Goal: Task Accomplishment & Management: Manage account settings

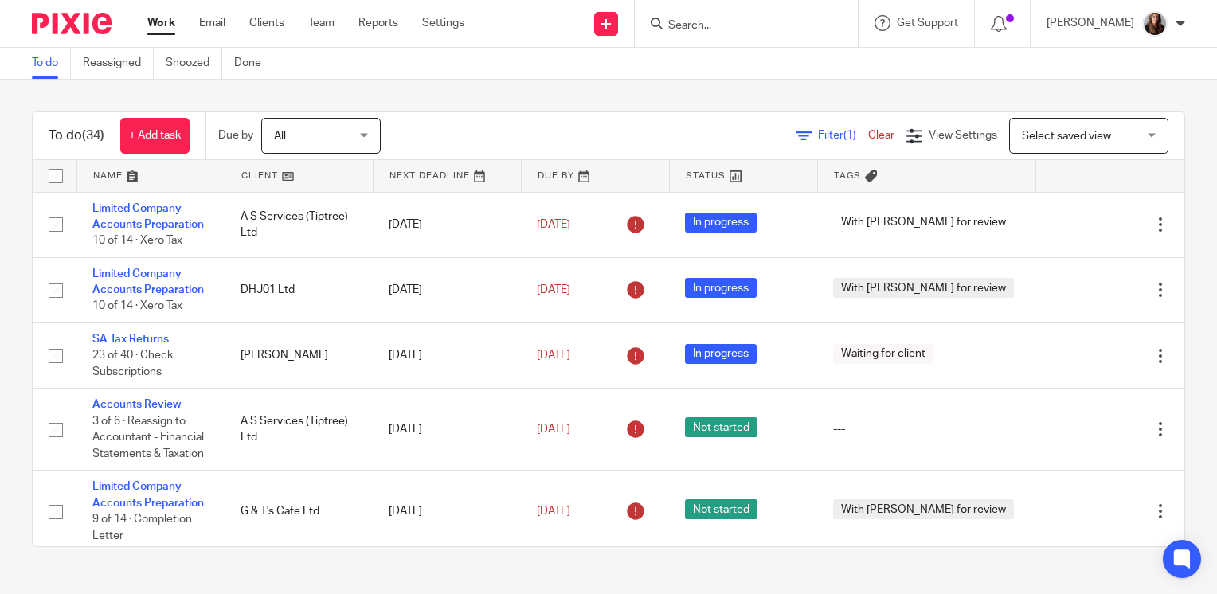
scroll to position [717, 0]
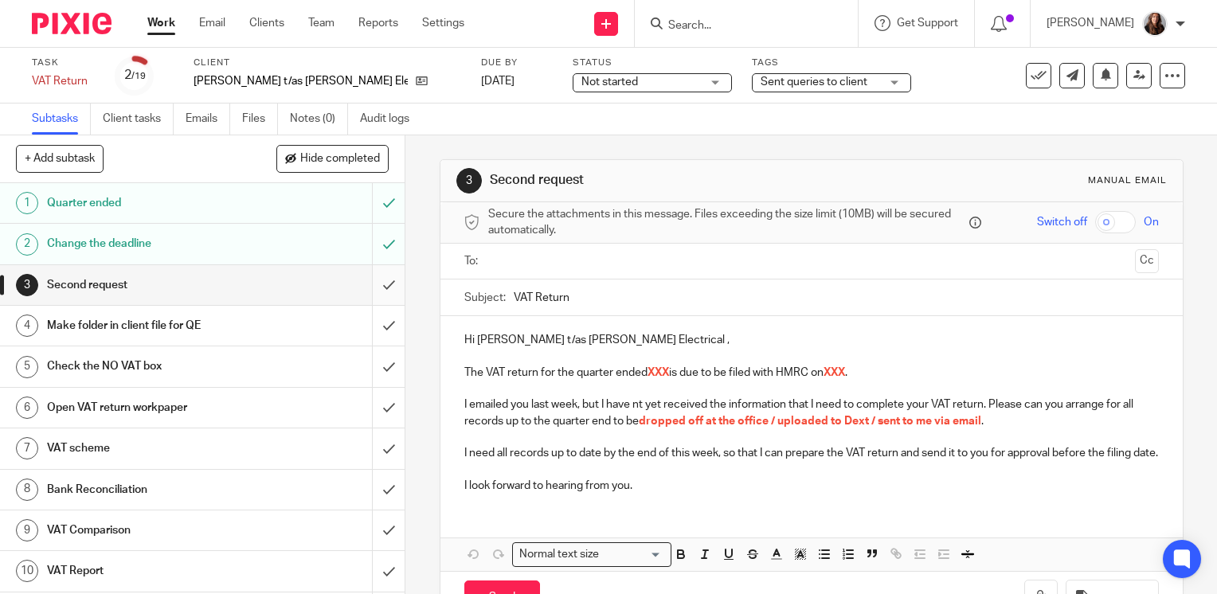
click at [366, 283] on input "submit" at bounding box center [202, 285] width 405 height 40
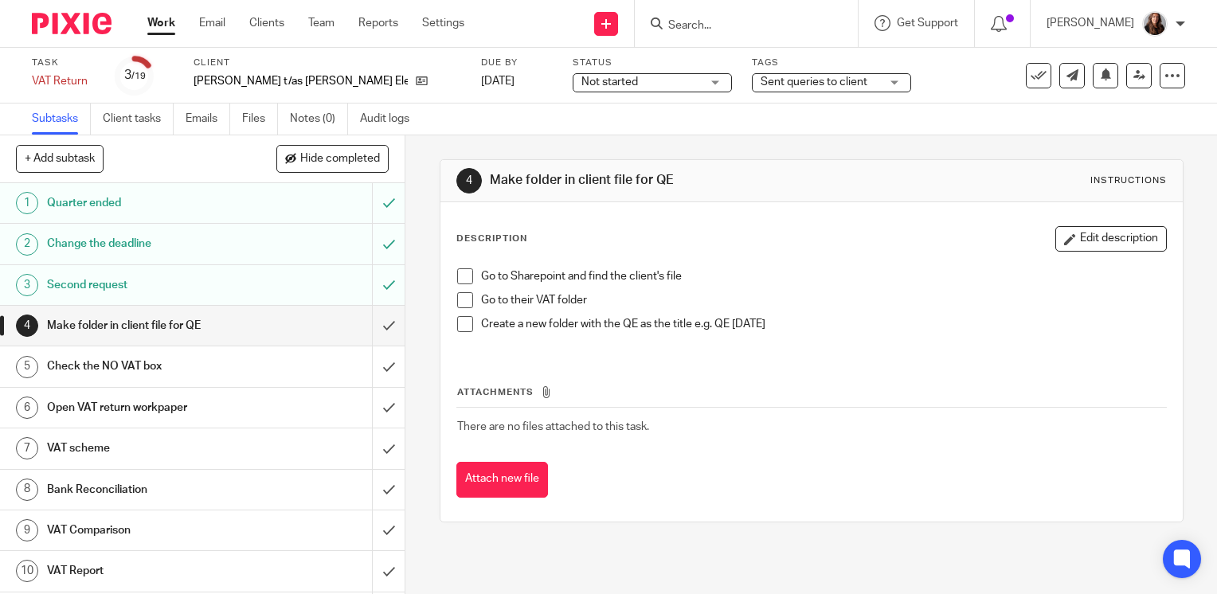
click at [460, 276] on span at bounding box center [465, 276] width 16 height 16
click at [460, 291] on li "Go to Sharepoint and find the client's file" at bounding box center [811, 280] width 709 height 24
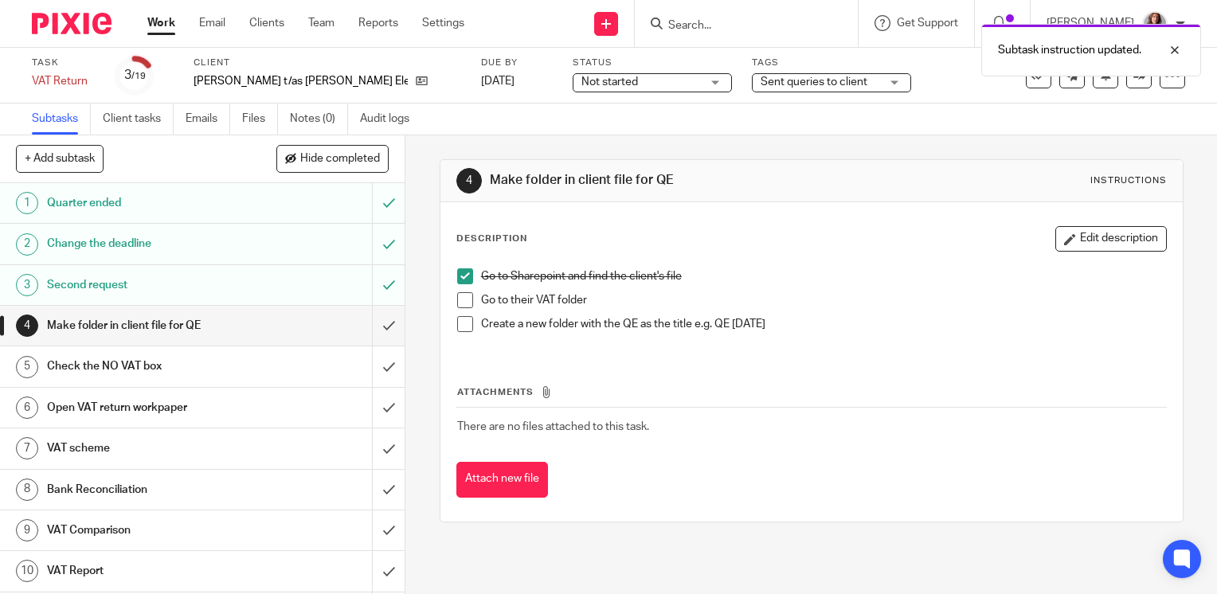
click at [459, 299] on span at bounding box center [465, 300] width 16 height 16
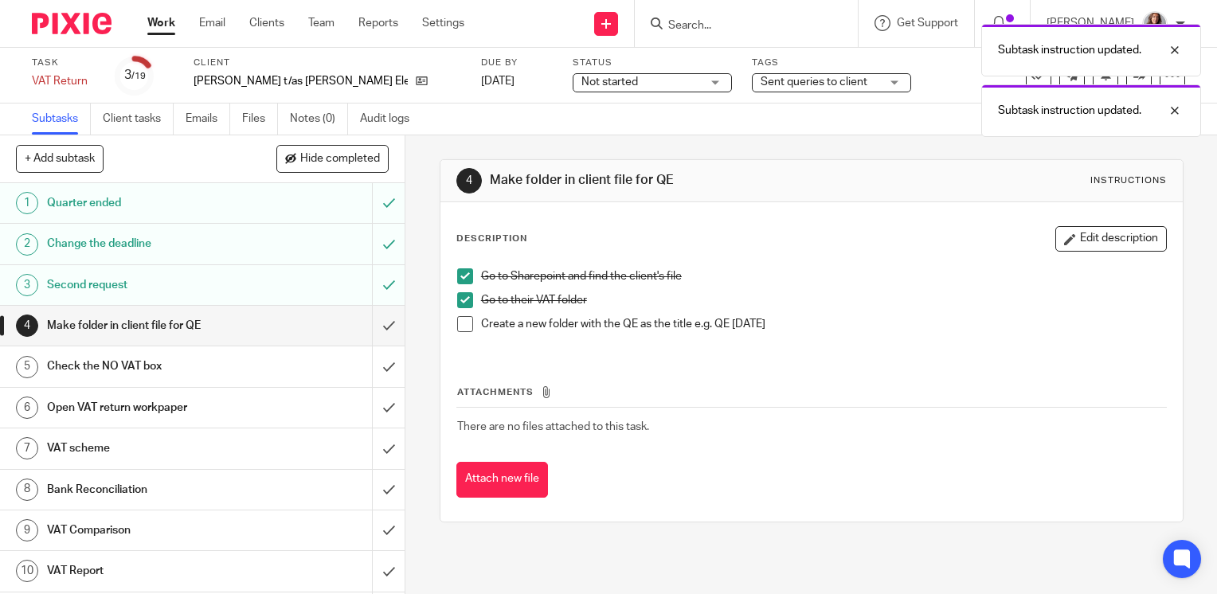
click at [459, 319] on span at bounding box center [465, 324] width 16 height 16
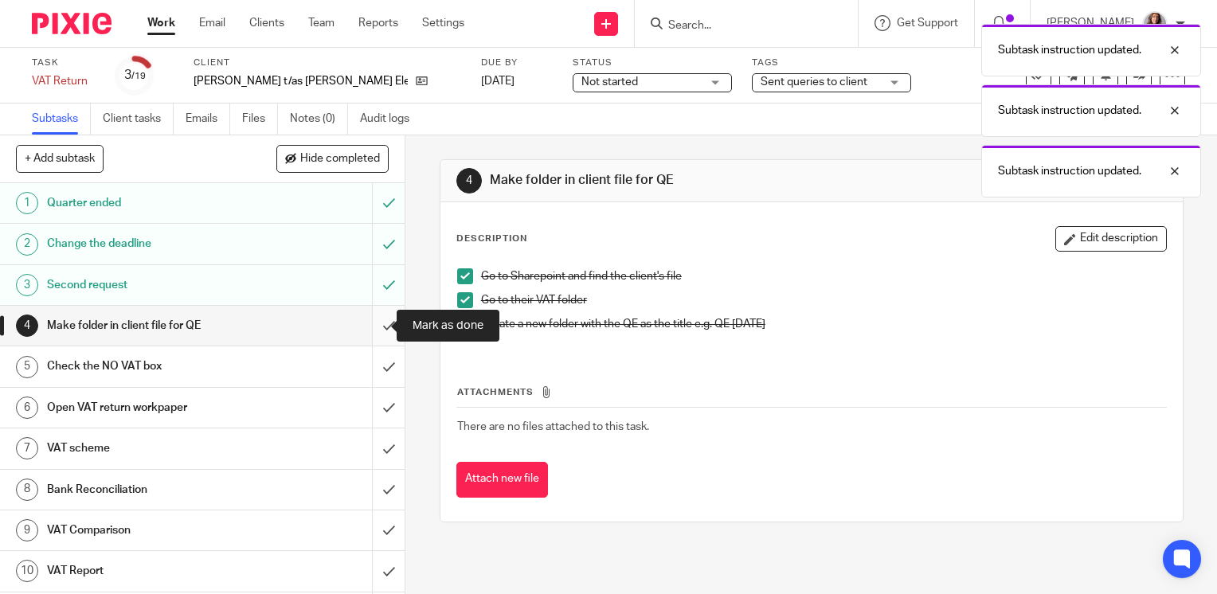
click at [379, 323] on input "submit" at bounding box center [202, 326] width 405 height 40
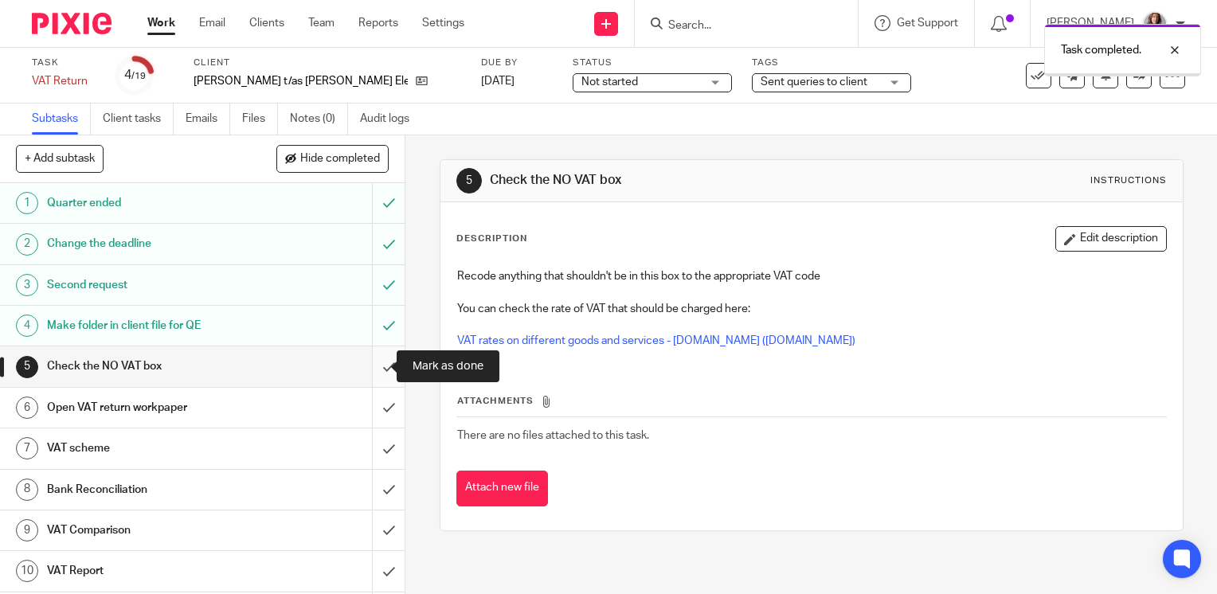
click at [376, 368] on input "submit" at bounding box center [202, 366] width 405 height 40
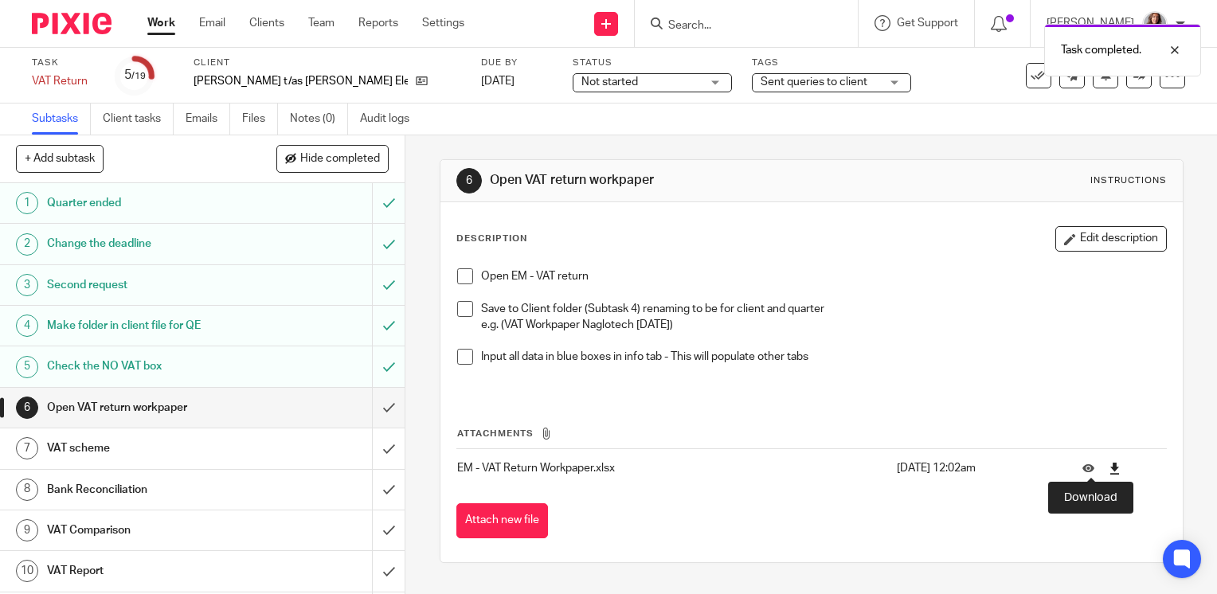
click at [1109, 470] on icon at bounding box center [1115, 469] width 12 height 12
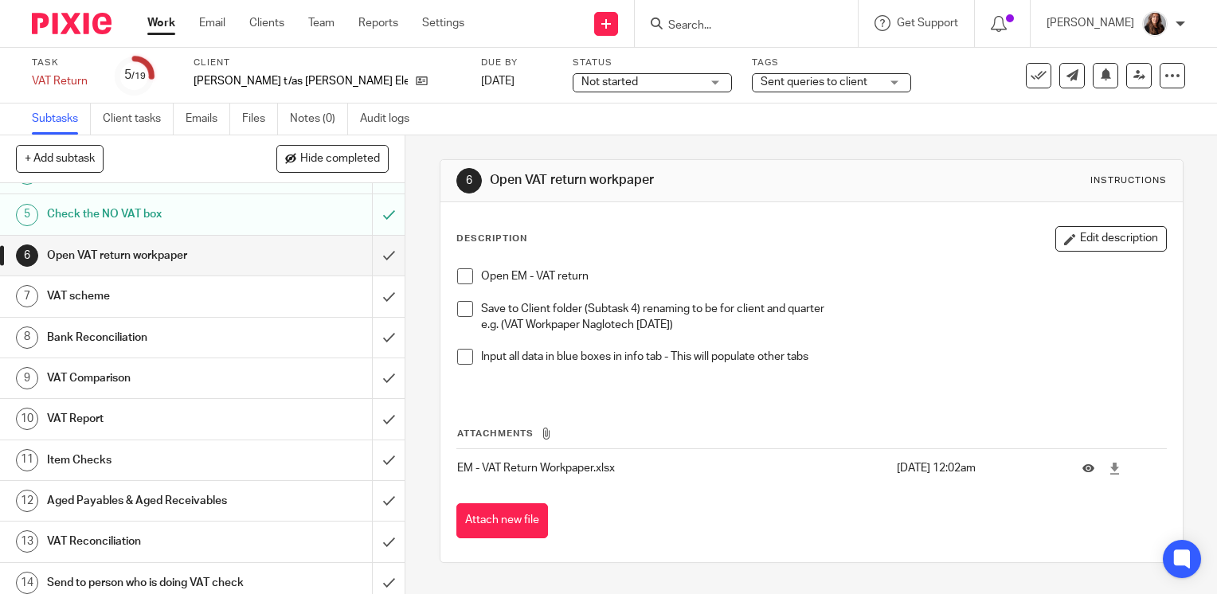
scroll to position [159, 0]
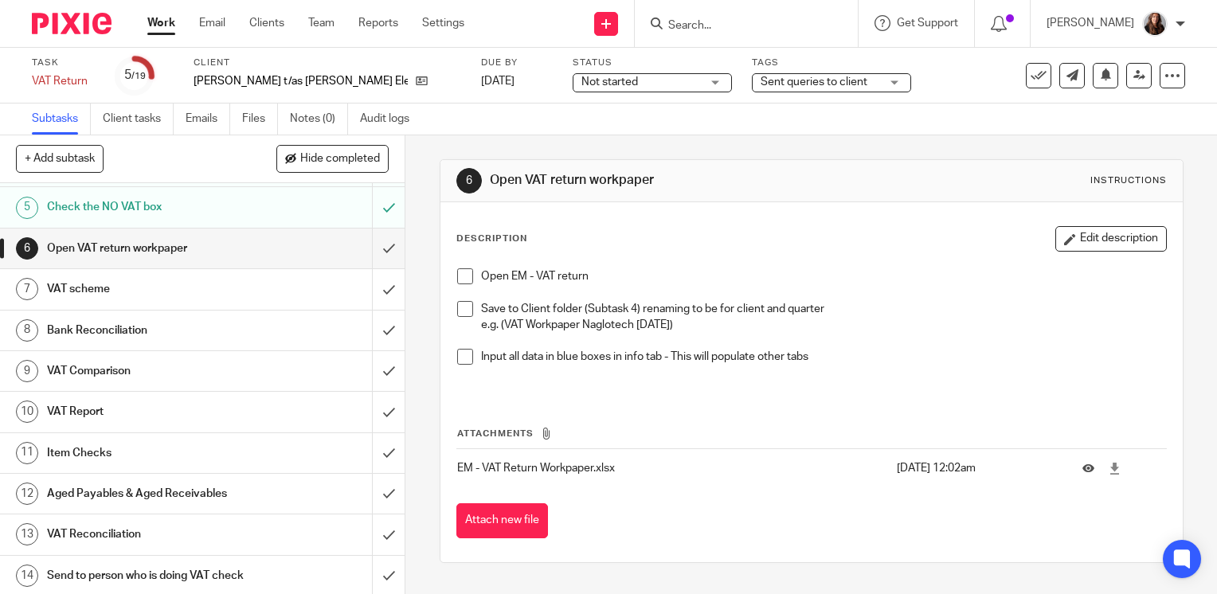
click at [462, 267] on div "Open EM - VAT return Save to Client folder (Subtask 4) renaming to be for clien…" at bounding box center [811, 326] width 725 height 133
click at [457, 280] on span at bounding box center [465, 276] width 16 height 16
click at [459, 304] on span at bounding box center [465, 309] width 16 height 16
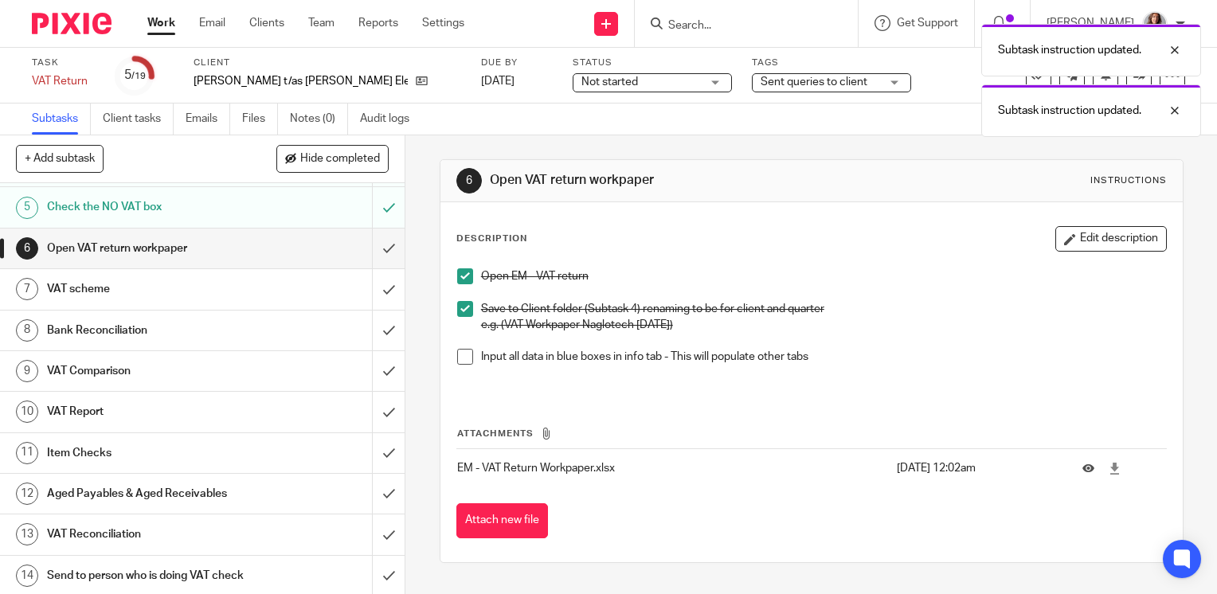
click at [457, 356] on span at bounding box center [465, 357] width 16 height 16
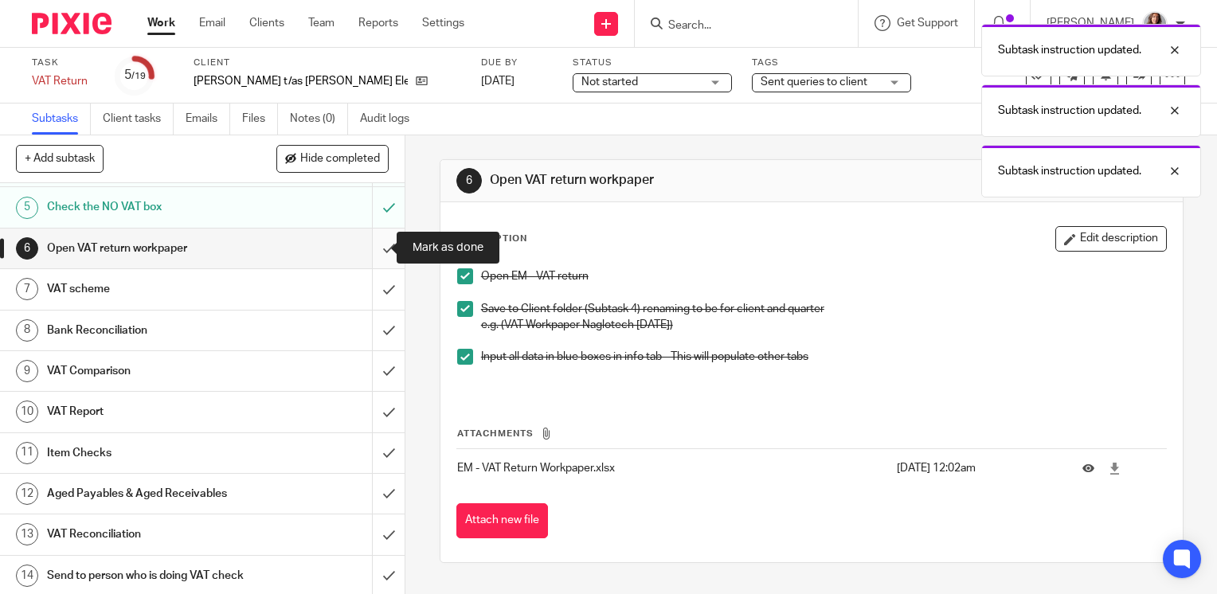
click at [372, 254] on input "submit" at bounding box center [202, 249] width 405 height 40
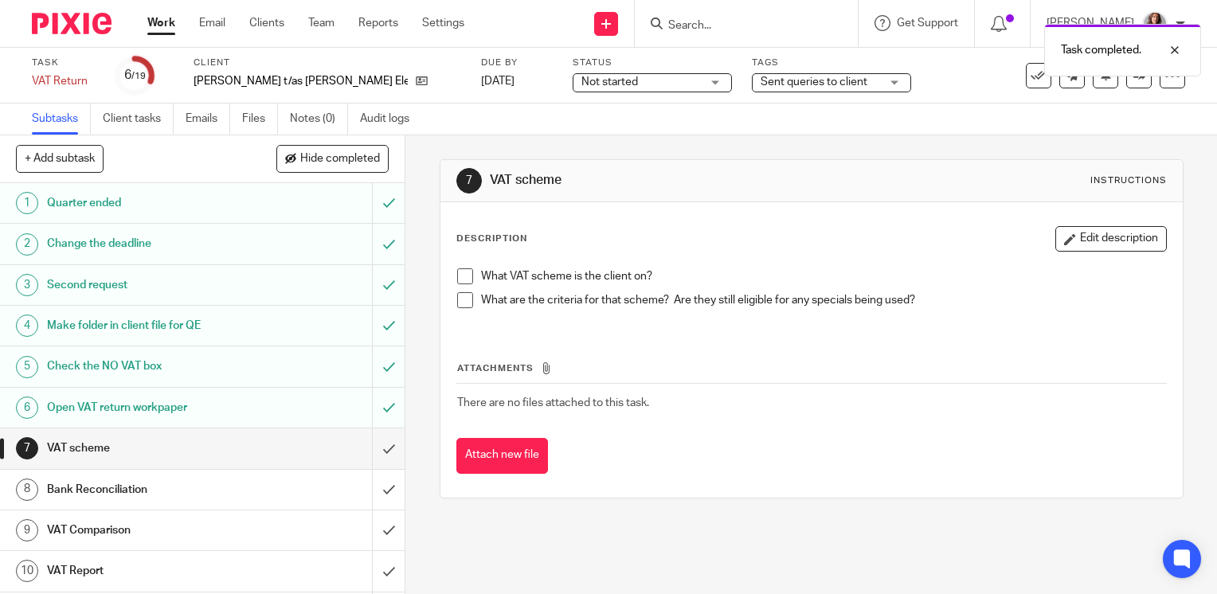
click at [464, 304] on span at bounding box center [465, 300] width 16 height 16
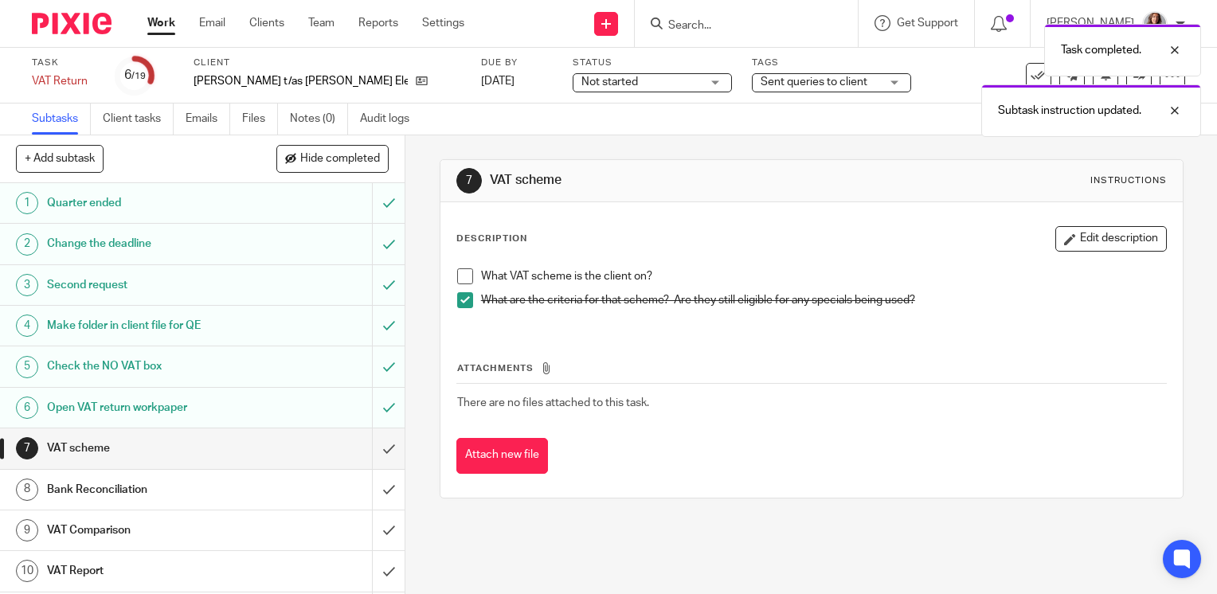
click at [464, 279] on span at bounding box center [465, 276] width 16 height 16
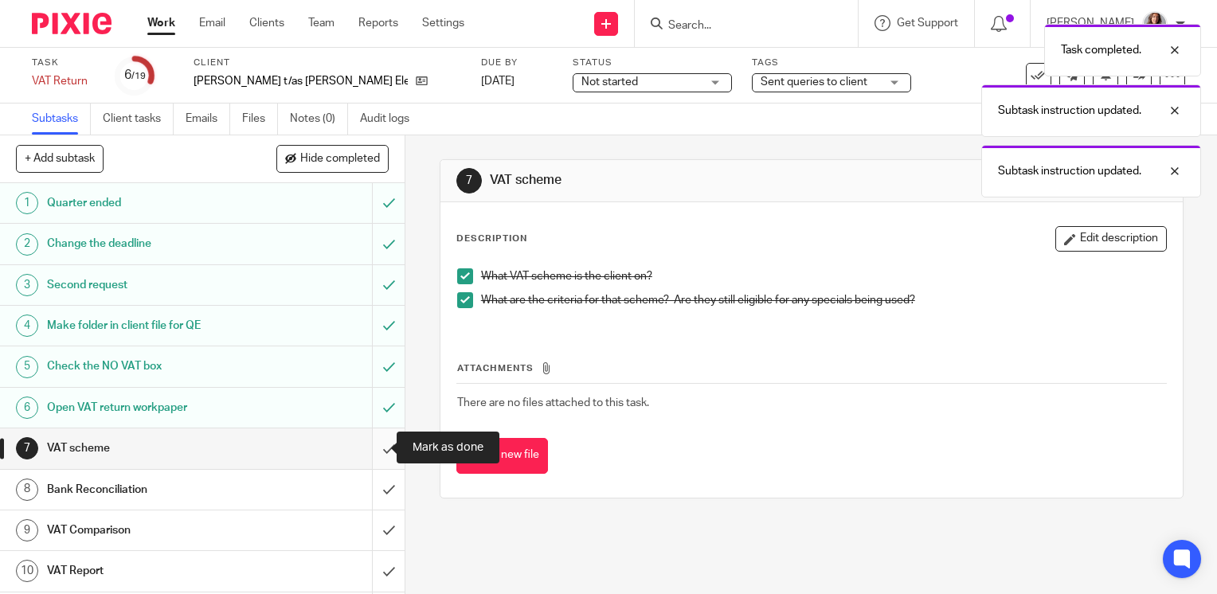
click at [370, 451] on input "submit" at bounding box center [202, 448] width 405 height 40
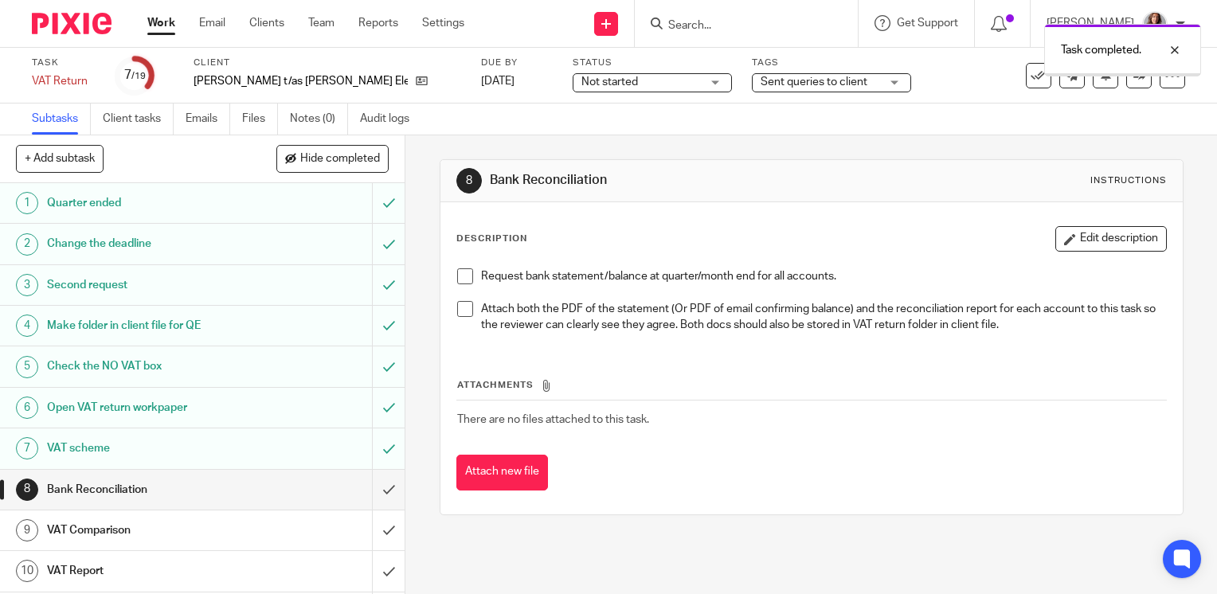
scroll to position [239, 0]
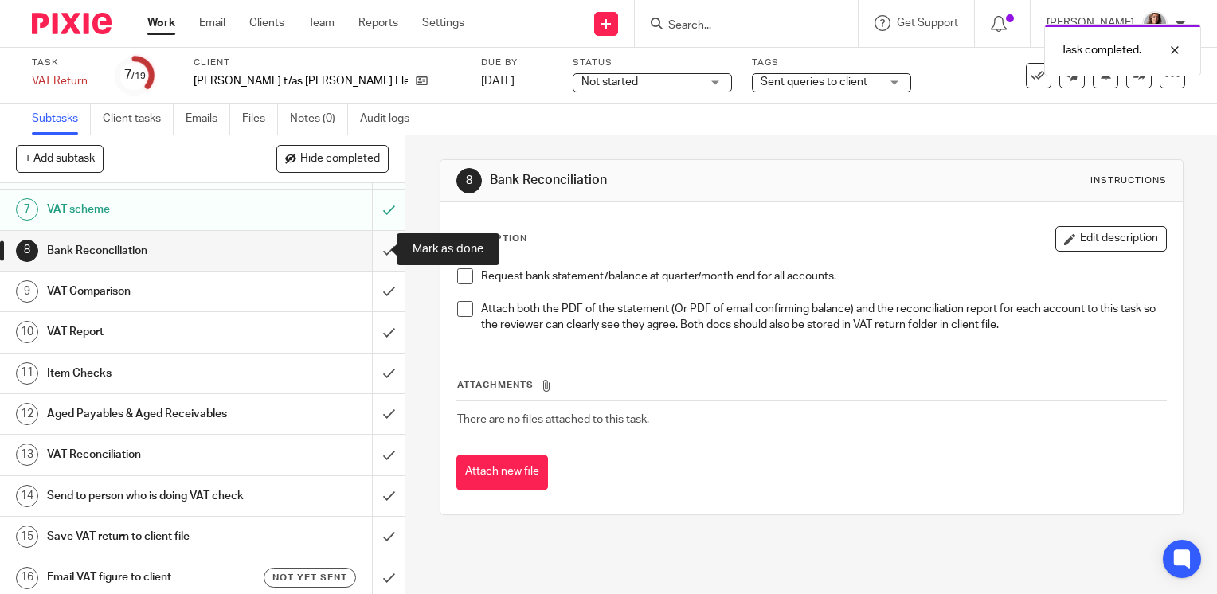
click at [371, 254] on input "submit" at bounding box center [202, 251] width 405 height 40
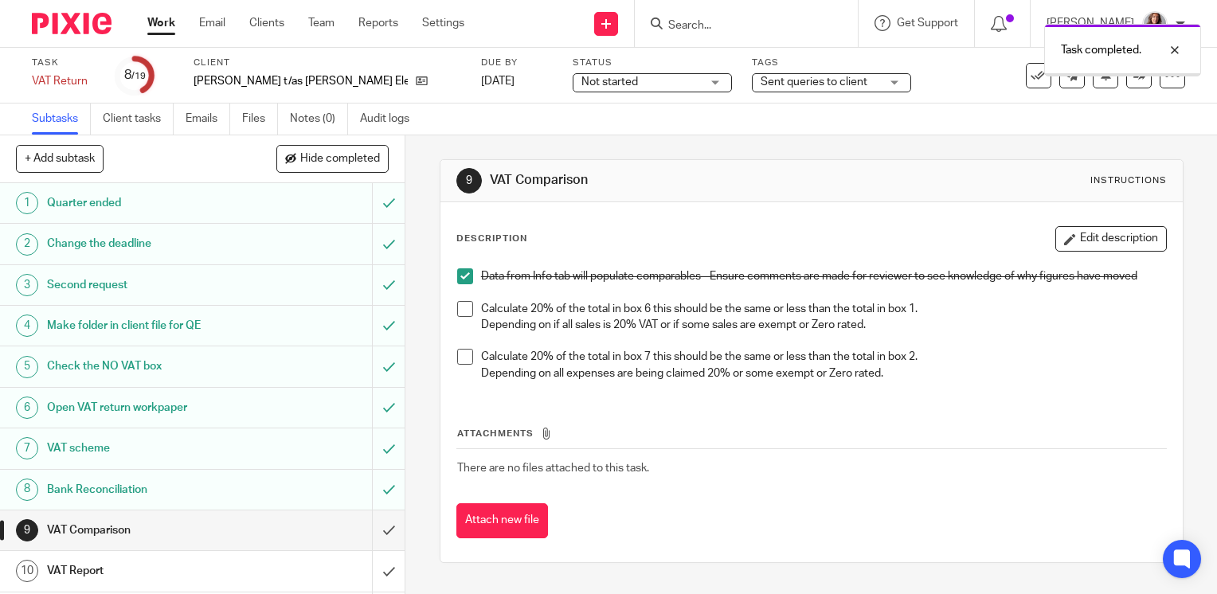
click at [461, 301] on span at bounding box center [465, 309] width 16 height 16
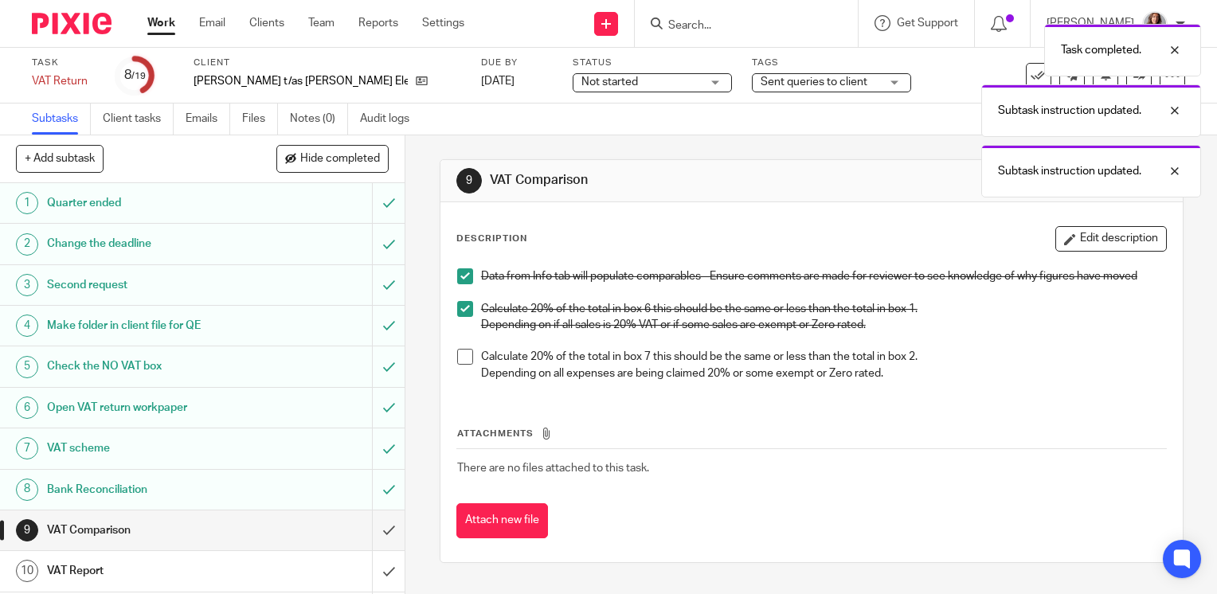
click at [457, 358] on span at bounding box center [465, 357] width 16 height 16
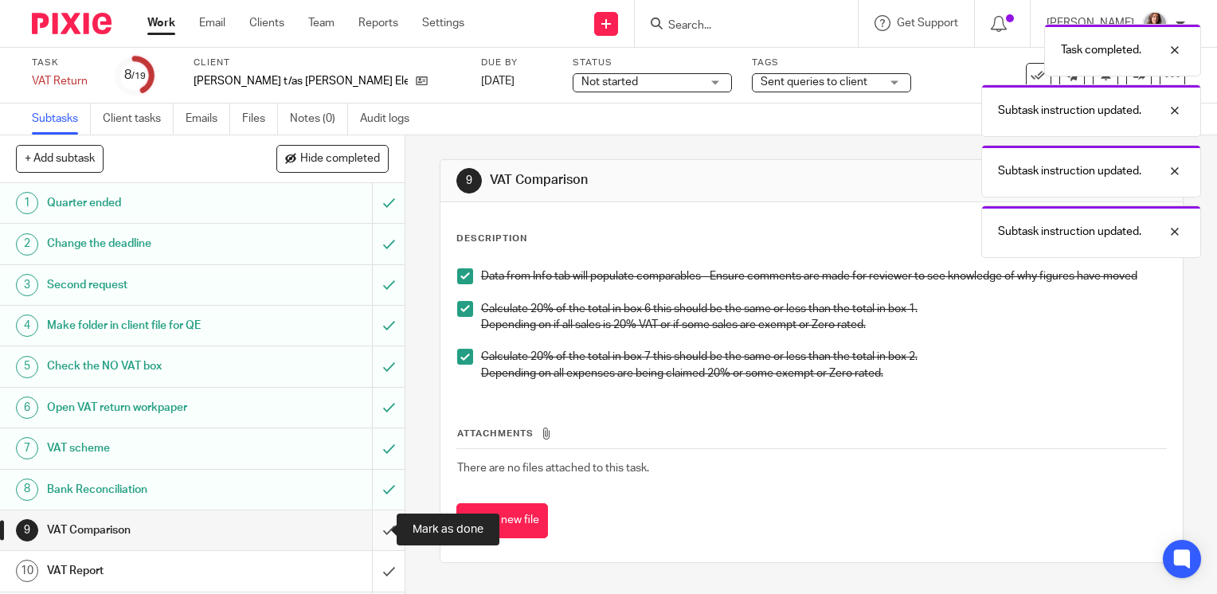
click at [375, 526] on input "submit" at bounding box center [202, 531] width 405 height 40
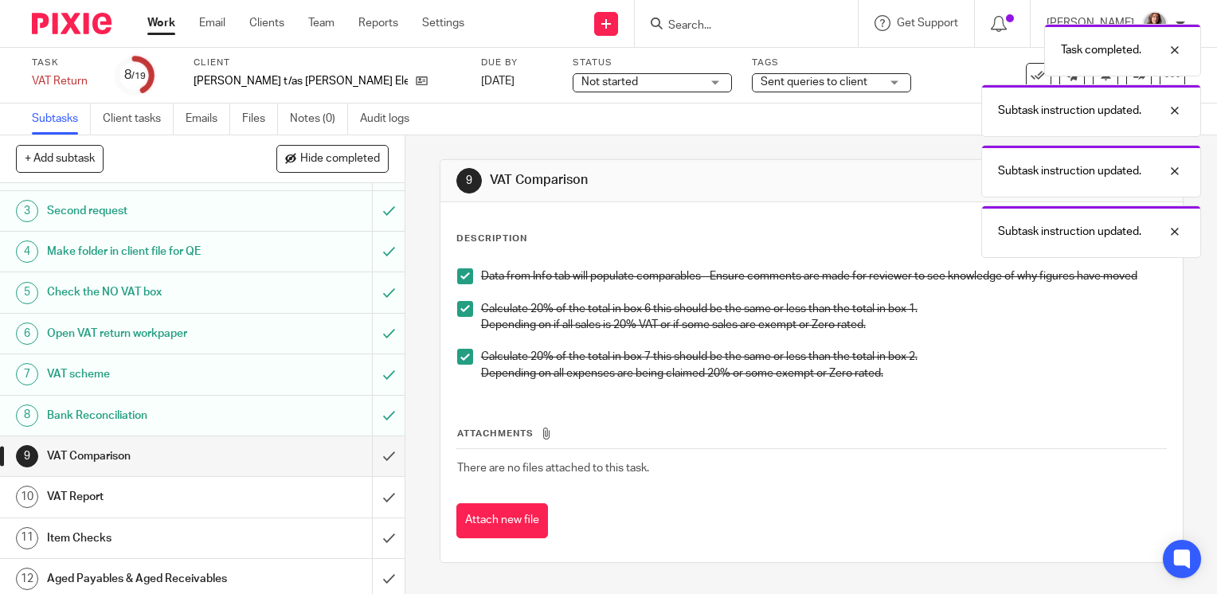
scroll to position [159, 0]
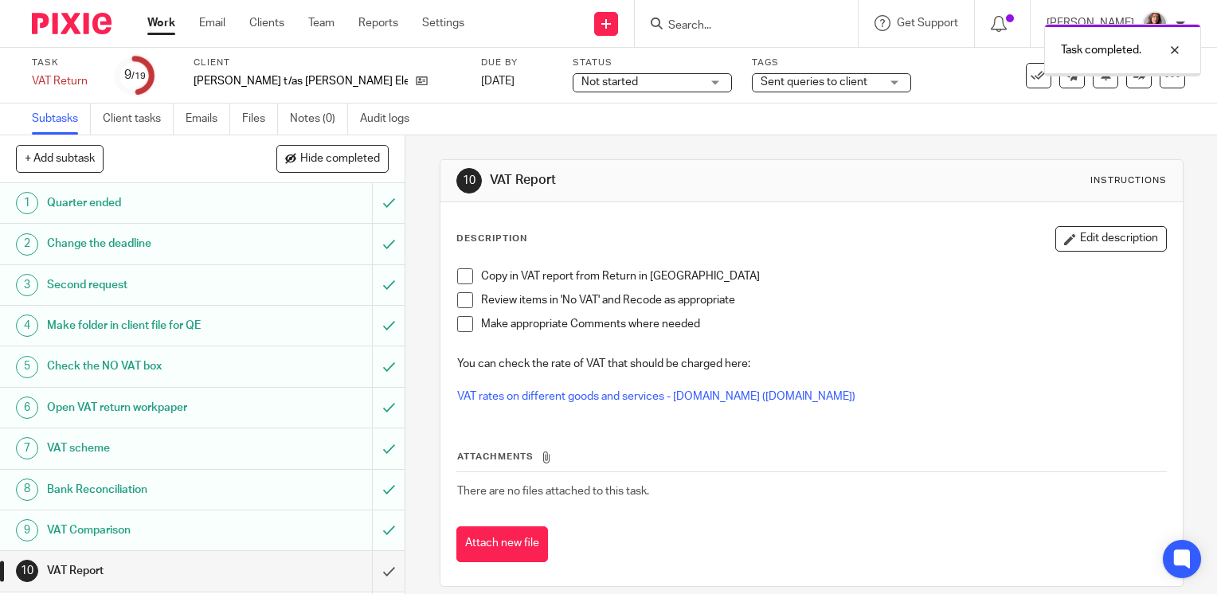
click at [465, 279] on span at bounding box center [465, 276] width 16 height 16
click at [464, 298] on span at bounding box center [465, 300] width 16 height 16
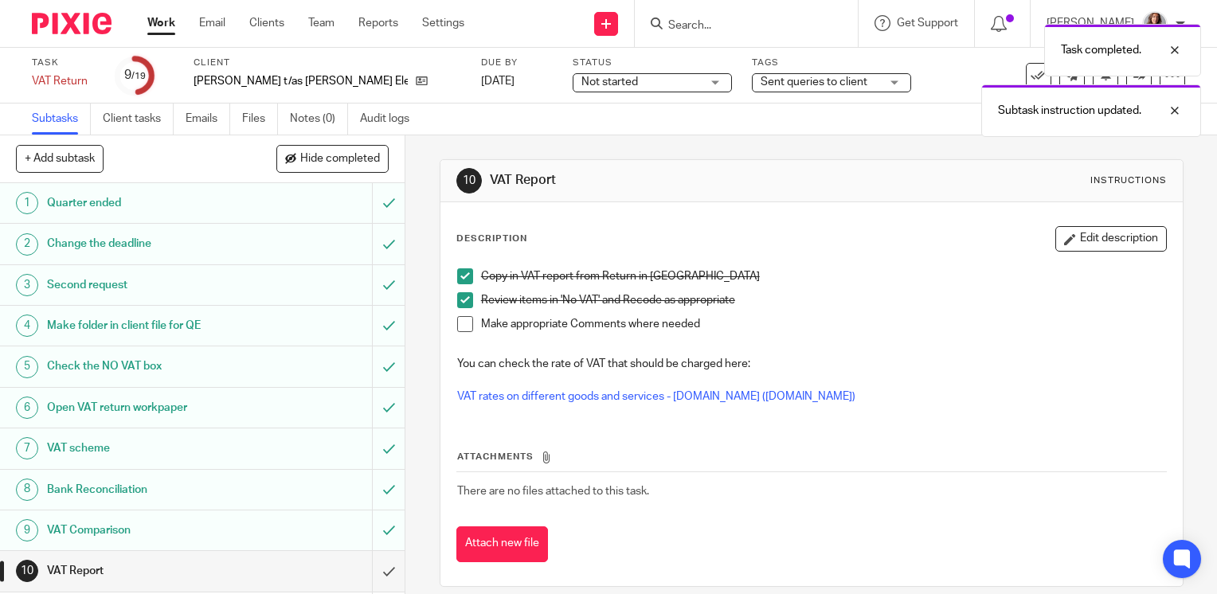
click at [460, 327] on span at bounding box center [465, 324] width 16 height 16
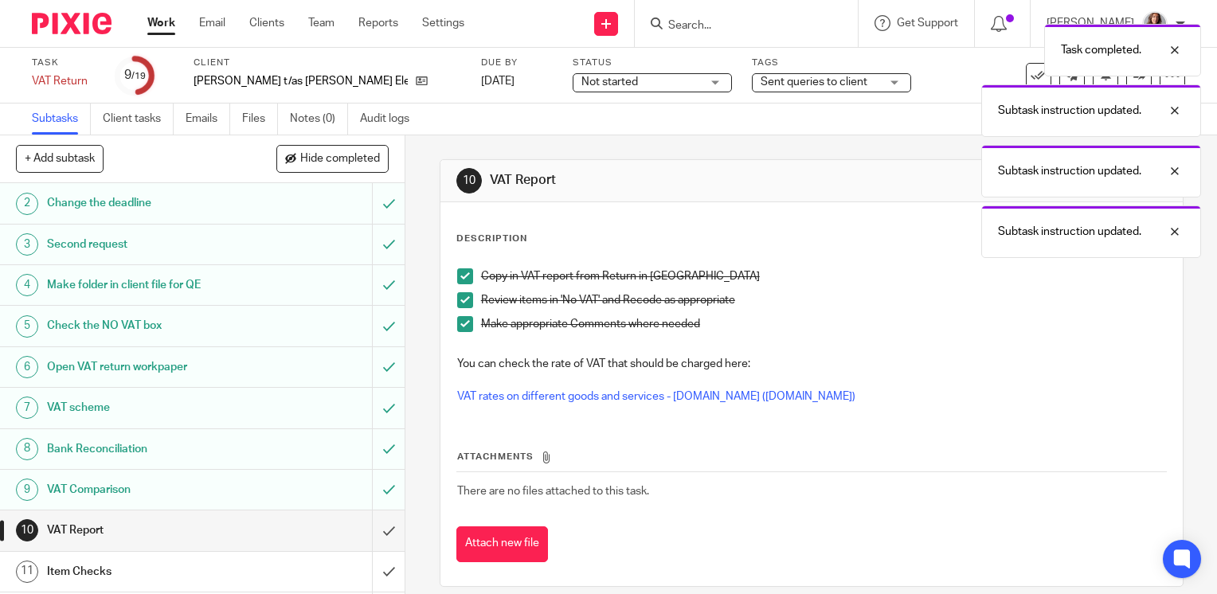
scroll to position [80, 0]
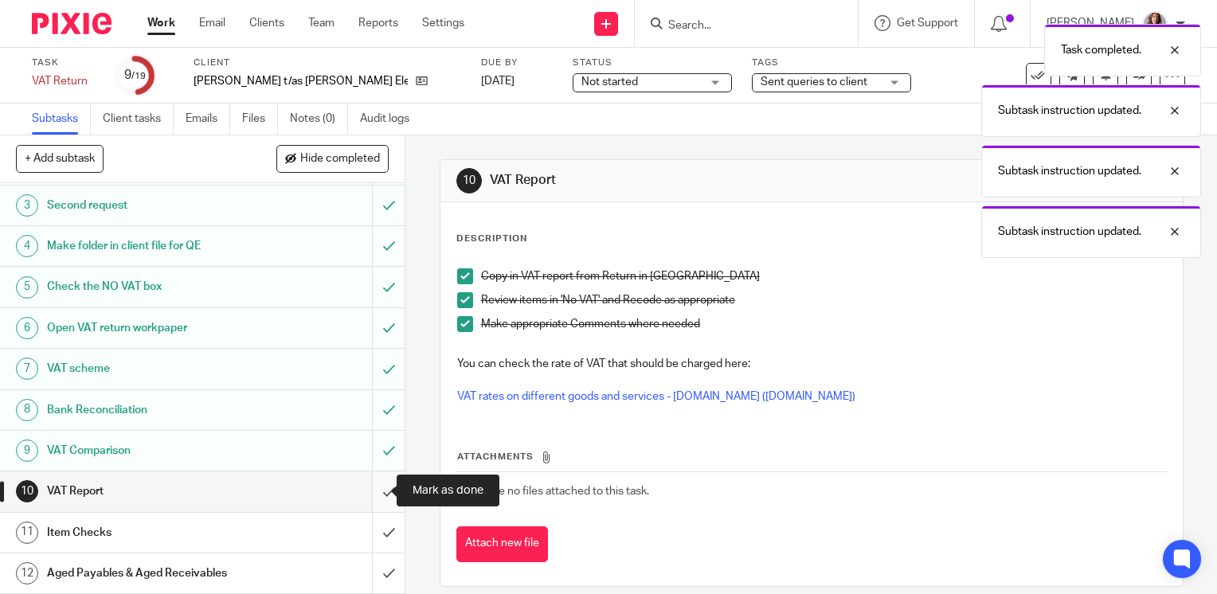
click at [376, 494] on input "submit" at bounding box center [202, 491] width 405 height 40
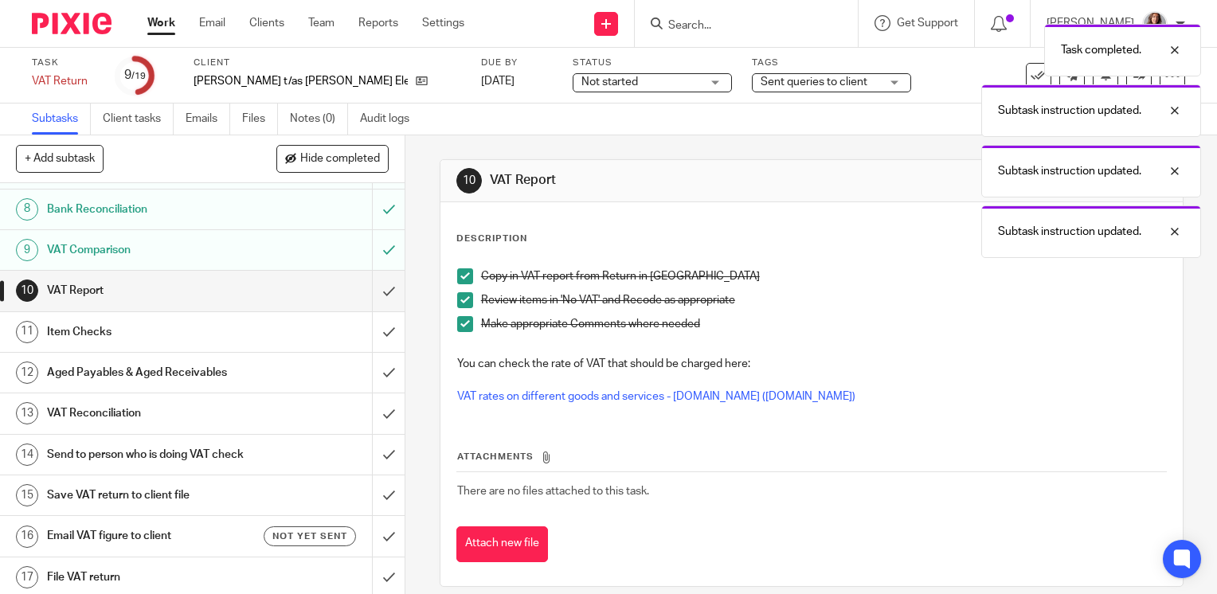
scroll to position [319, 0]
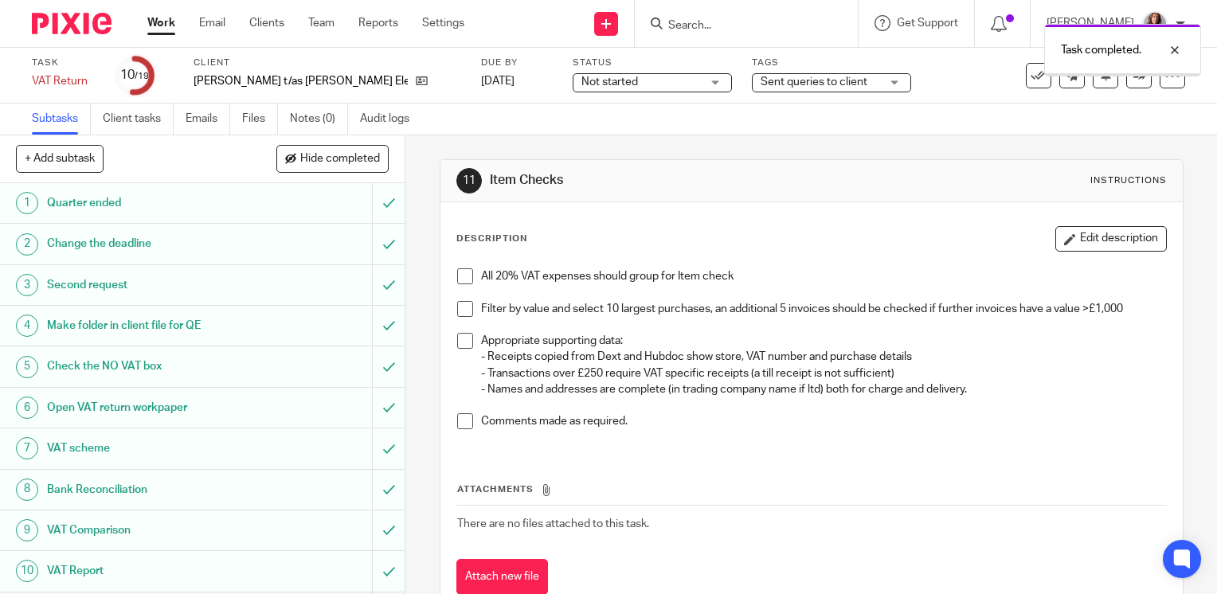
click at [464, 276] on span at bounding box center [465, 276] width 16 height 16
click at [462, 301] on span at bounding box center [465, 309] width 16 height 16
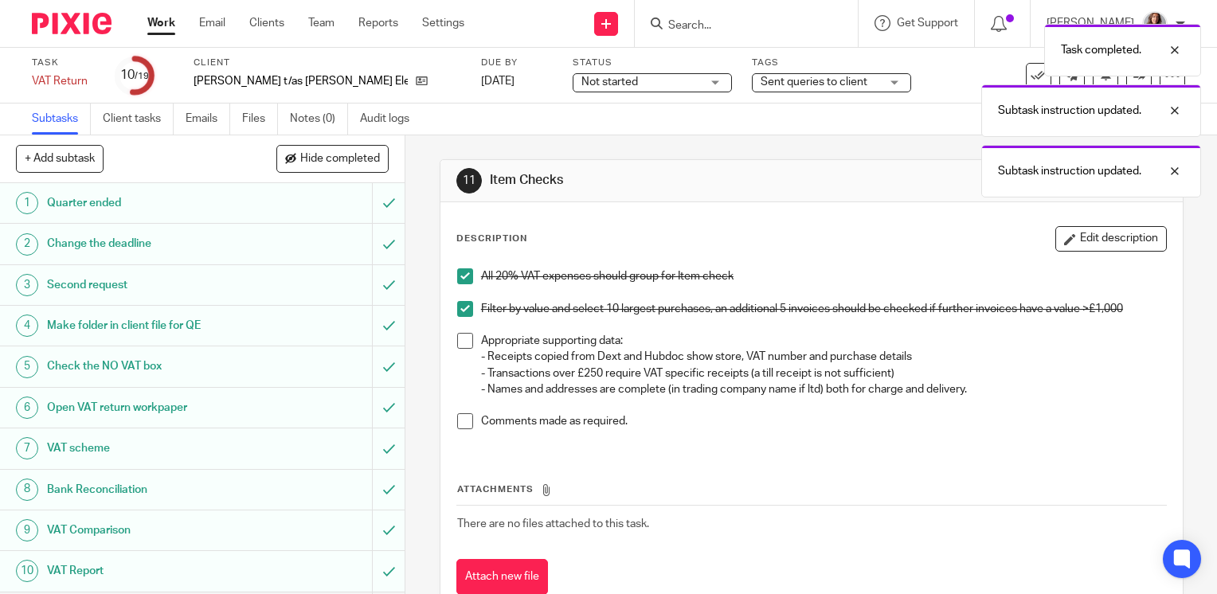
drag, startPoint x: 462, startPoint y: 353, endPoint x: 460, endPoint y: 344, distance: 9.1
click at [462, 351] on li "Appropriate supporting data: - Receipts copied from Dext and Hubdoc show store,…" at bounding box center [811, 373] width 709 height 80
click at [460, 344] on span at bounding box center [465, 341] width 16 height 16
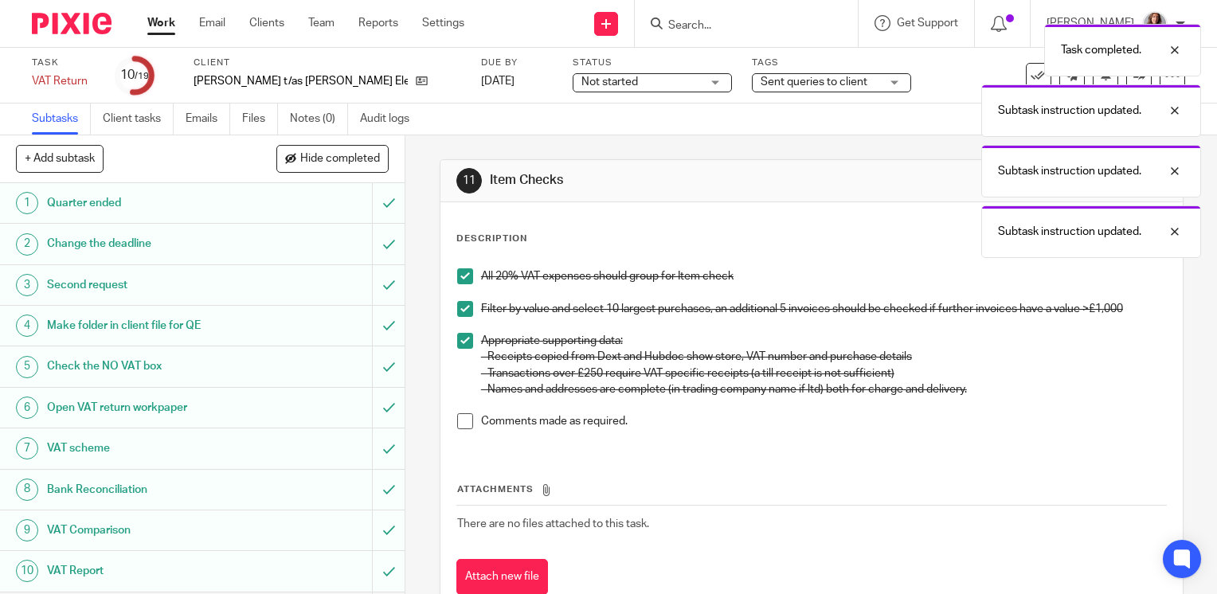
click at [459, 419] on span at bounding box center [465, 421] width 16 height 16
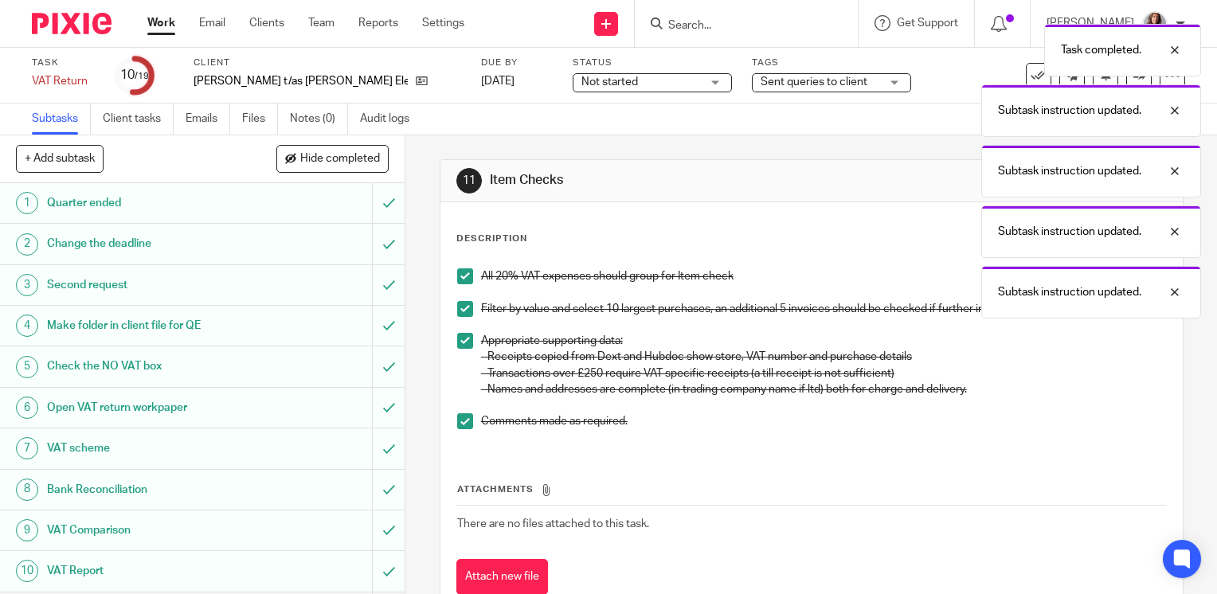
scroll to position [239, 0]
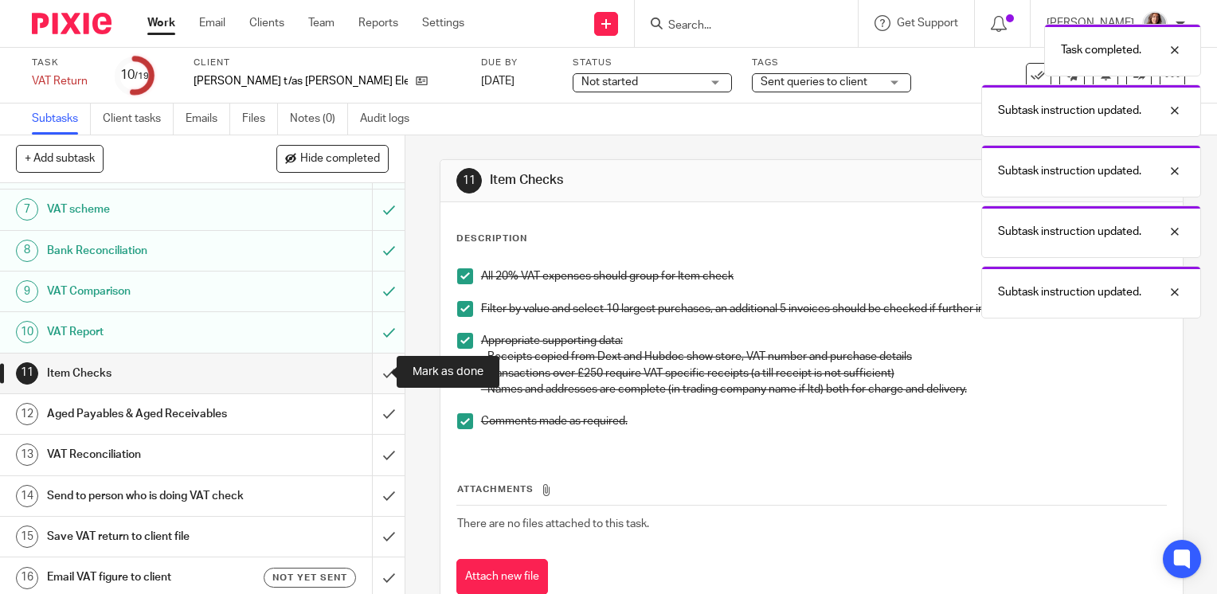
click at [370, 374] on input "submit" at bounding box center [202, 374] width 405 height 40
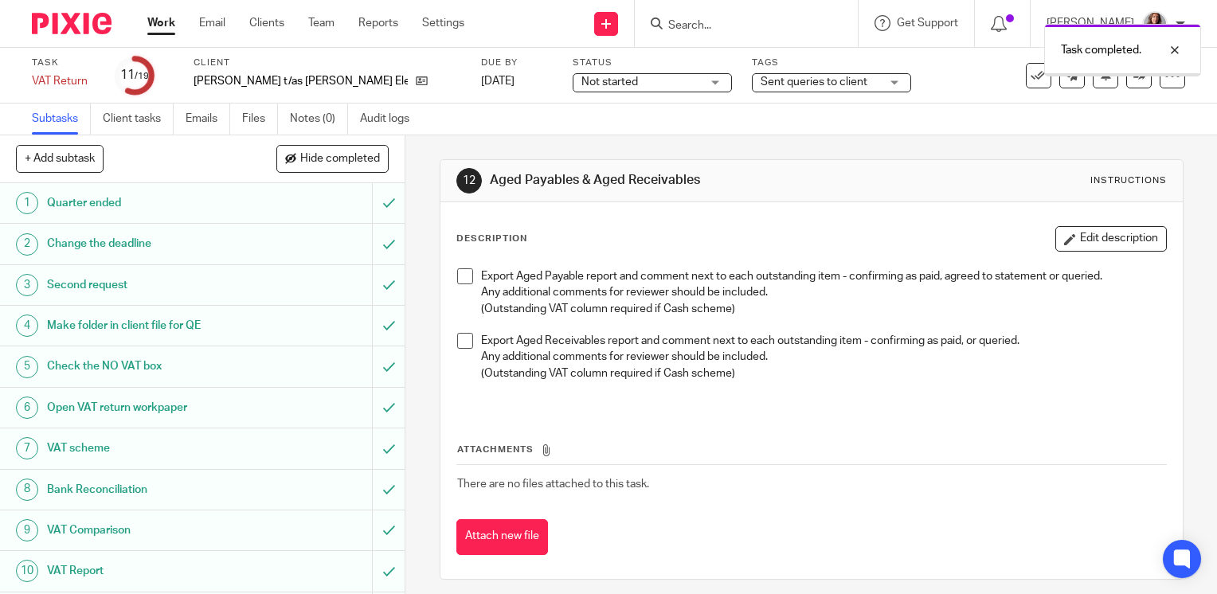
click at [460, 279] on span at bounding box center [465, 276] width 16 height 16
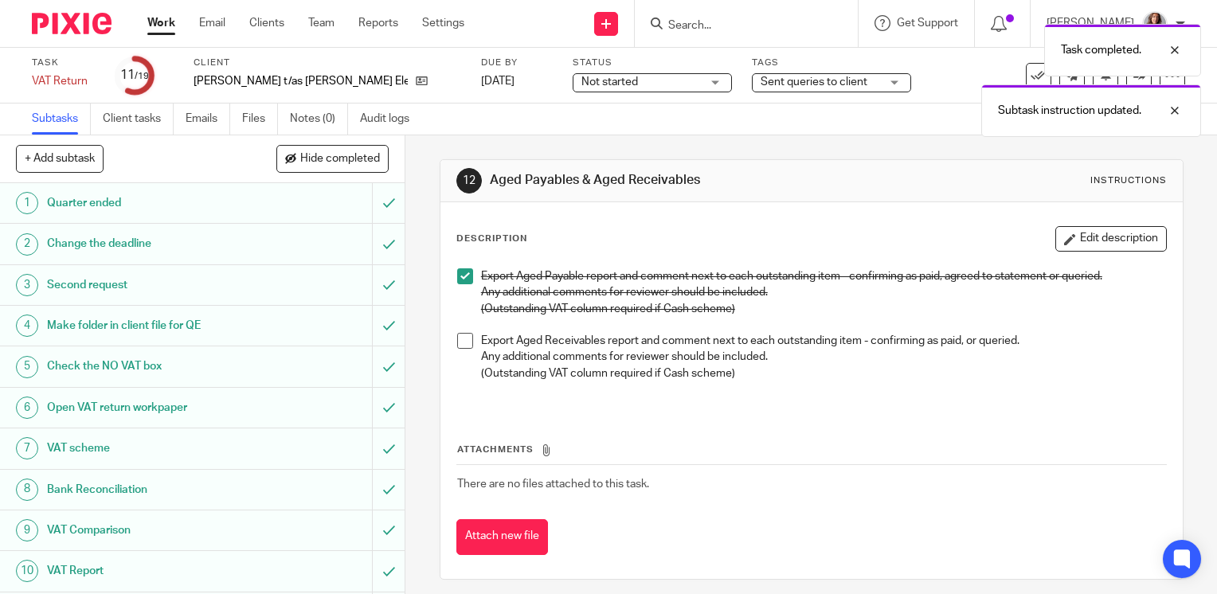
click at [462, 337] on span at bounding box center [465, 341] width 16 height 16
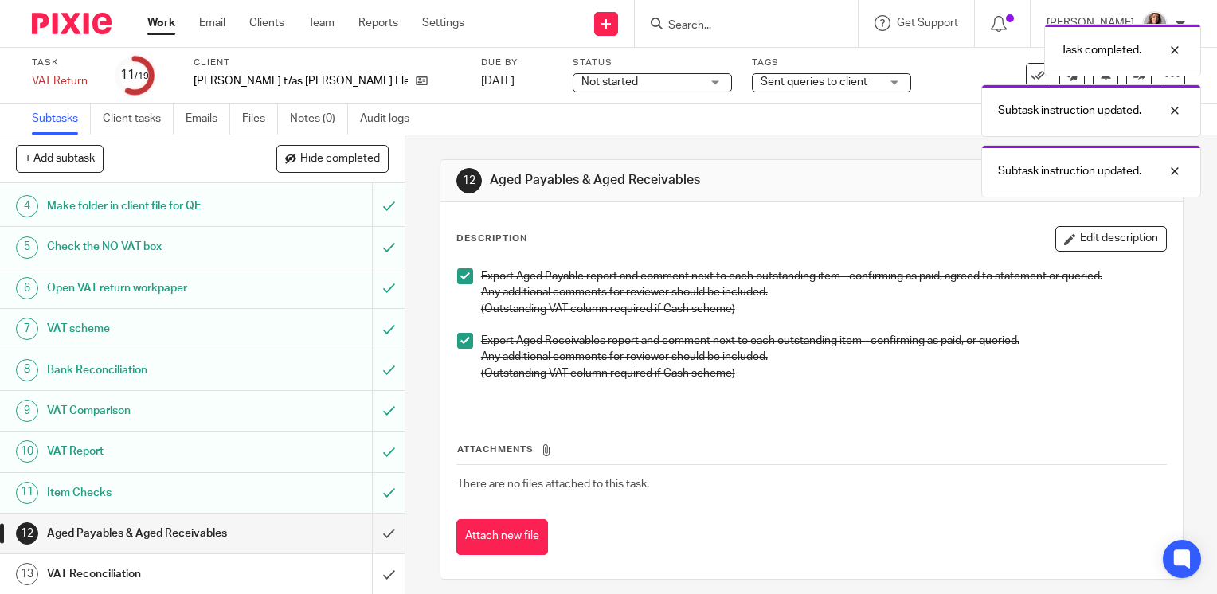
scroll to position [239, 0]
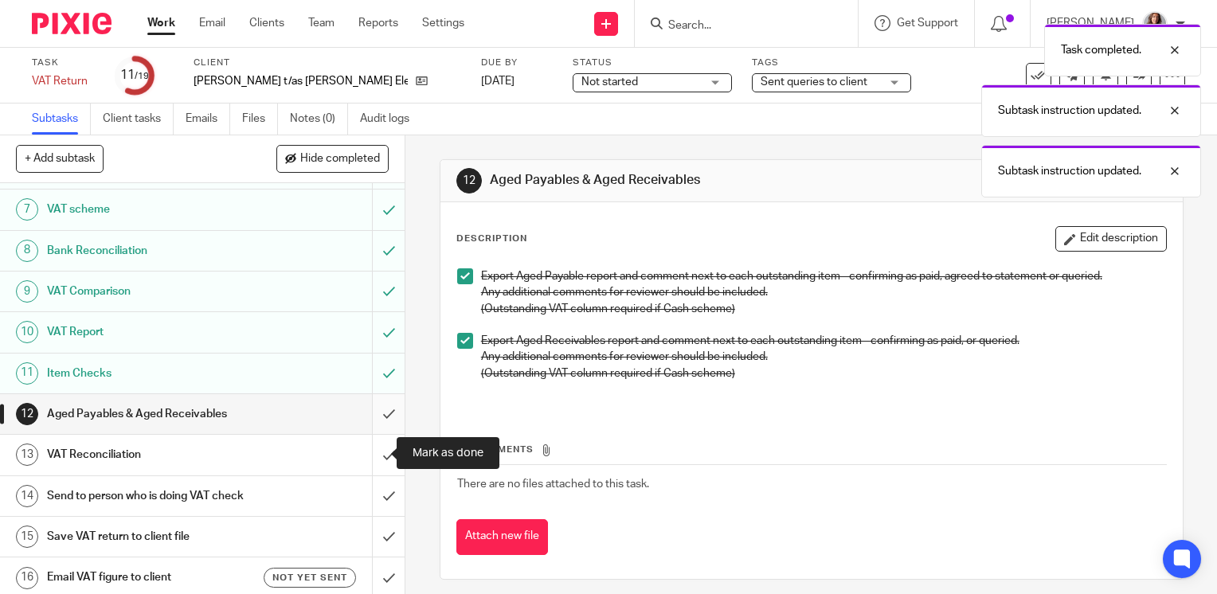
click at [379, 419] on input "submit" at bounding box center [202, 414] width 405 height 40
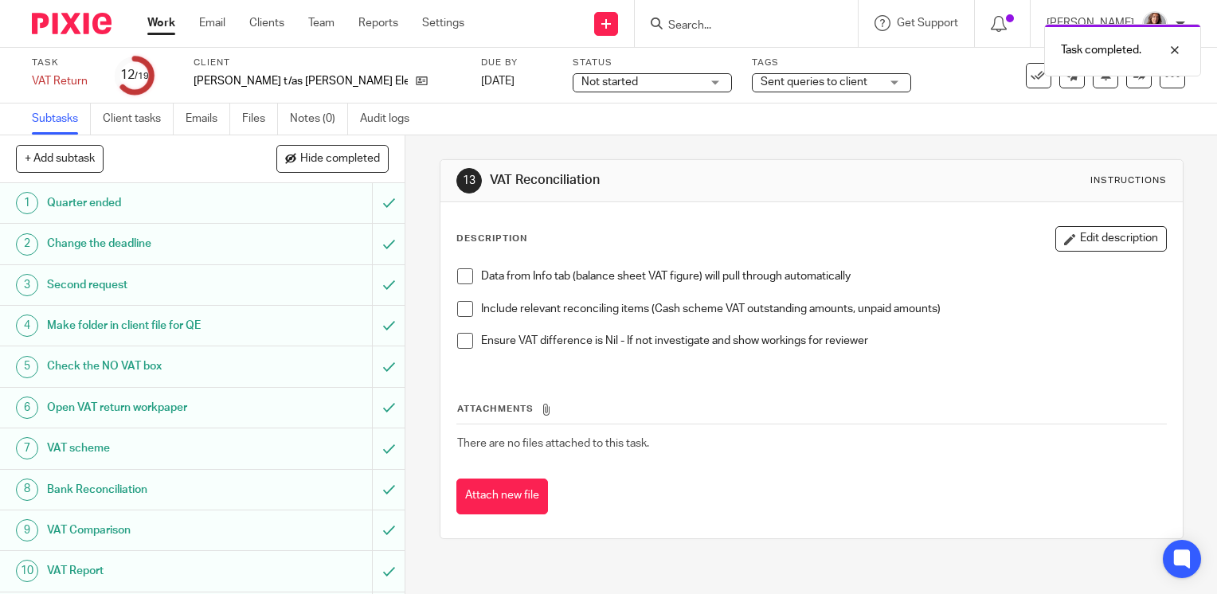
click at [463, 279] on span at bounding box center [465, 276] width 16 height 16
click at [464, 306] on span at bounding box center [465, 309] width 16 height 16
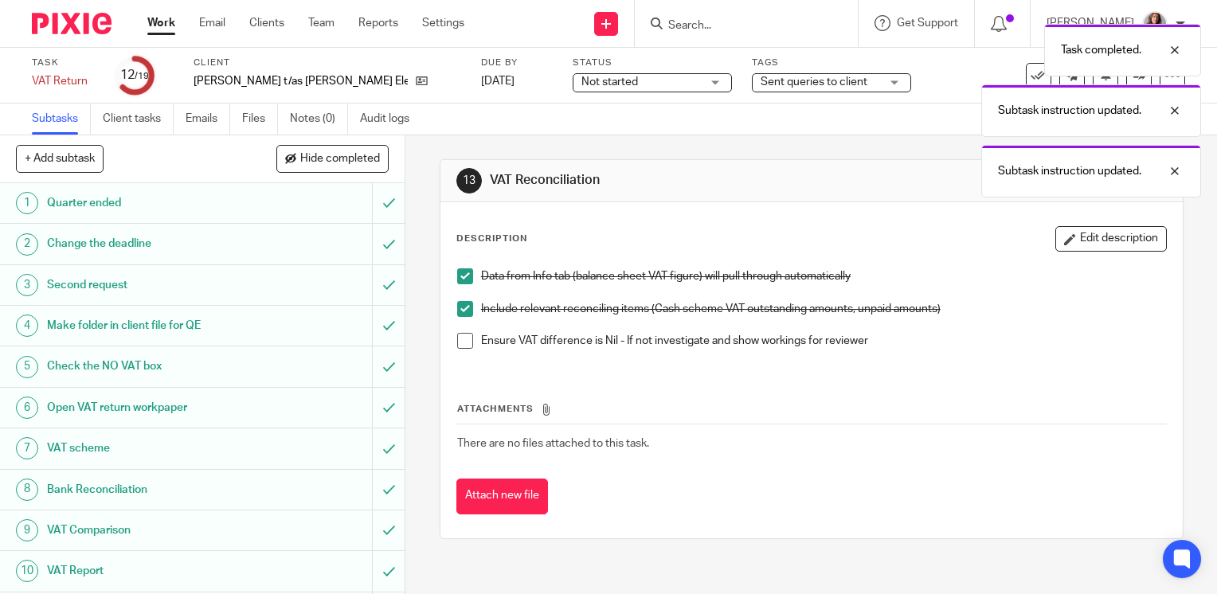
click at [464, 342] on span at bounding box center [465, 341] width 16 height 16
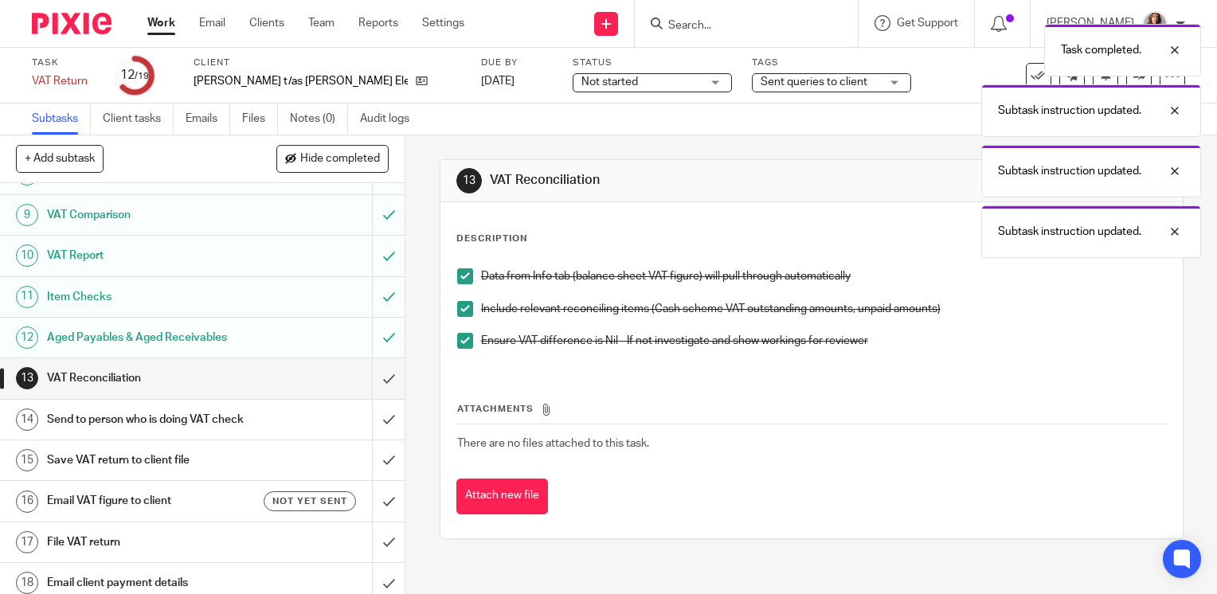
scroll to position [319, 0]
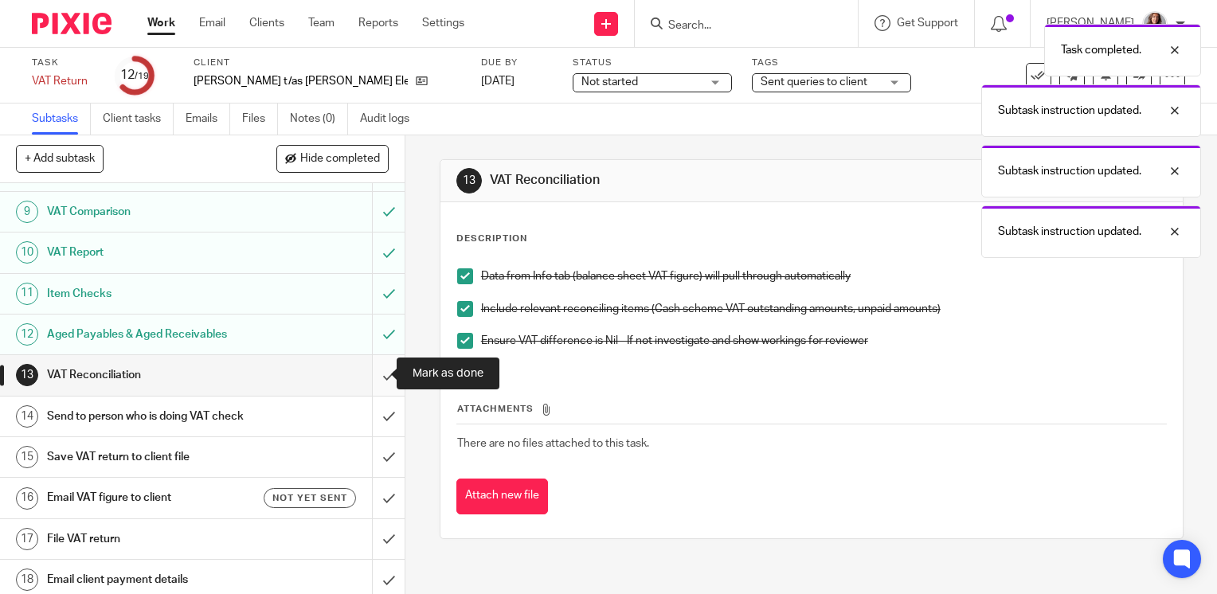
click at [375, 378] on input "submit" at bounding box center [202, 375] width 405 height 40
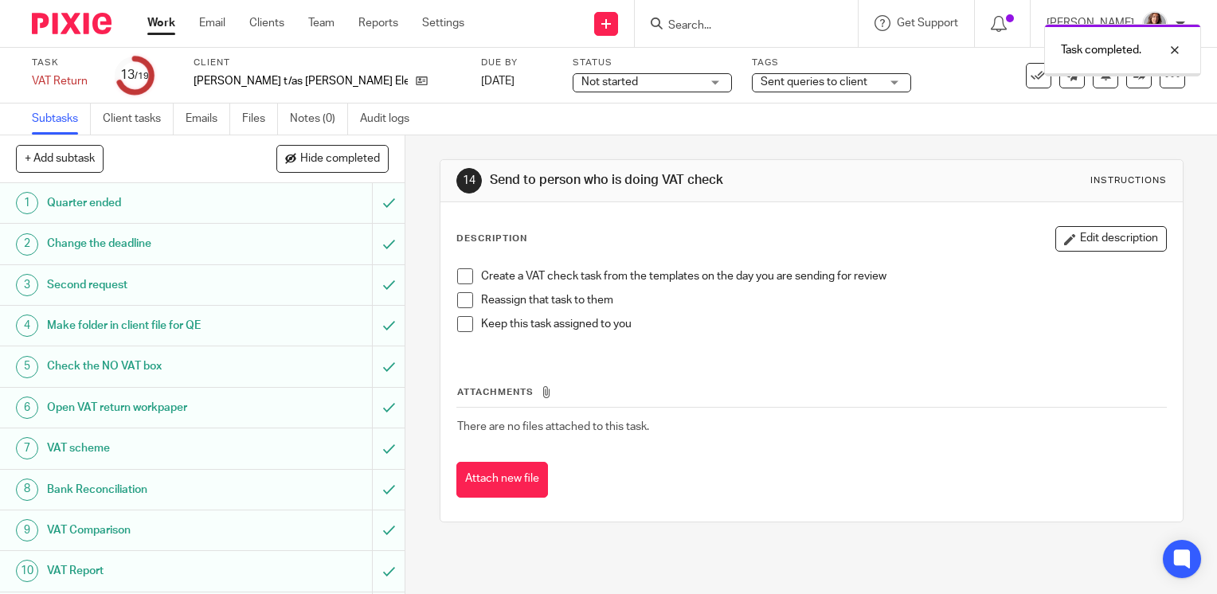
click at [464, 276] on span at bounding box center [465, 276] width 16 height 16
click at [464, 294] on span at bounding box center [465, 300] width 16 height 16
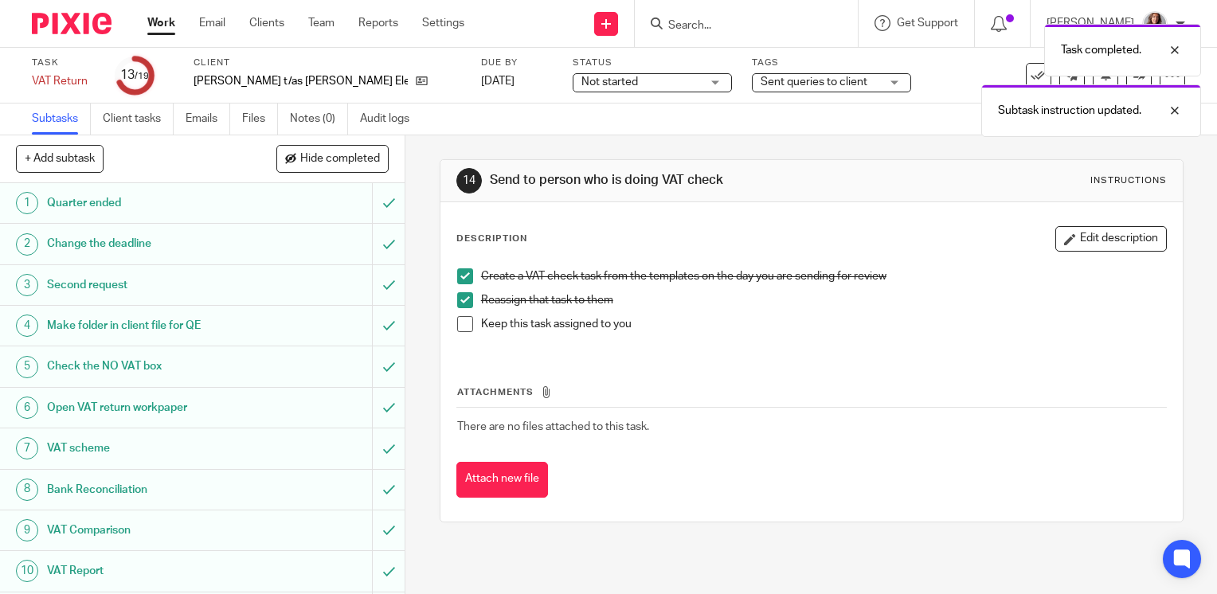
click at [465, 331] on span at bounding box center [465, 324] width 16 height 16
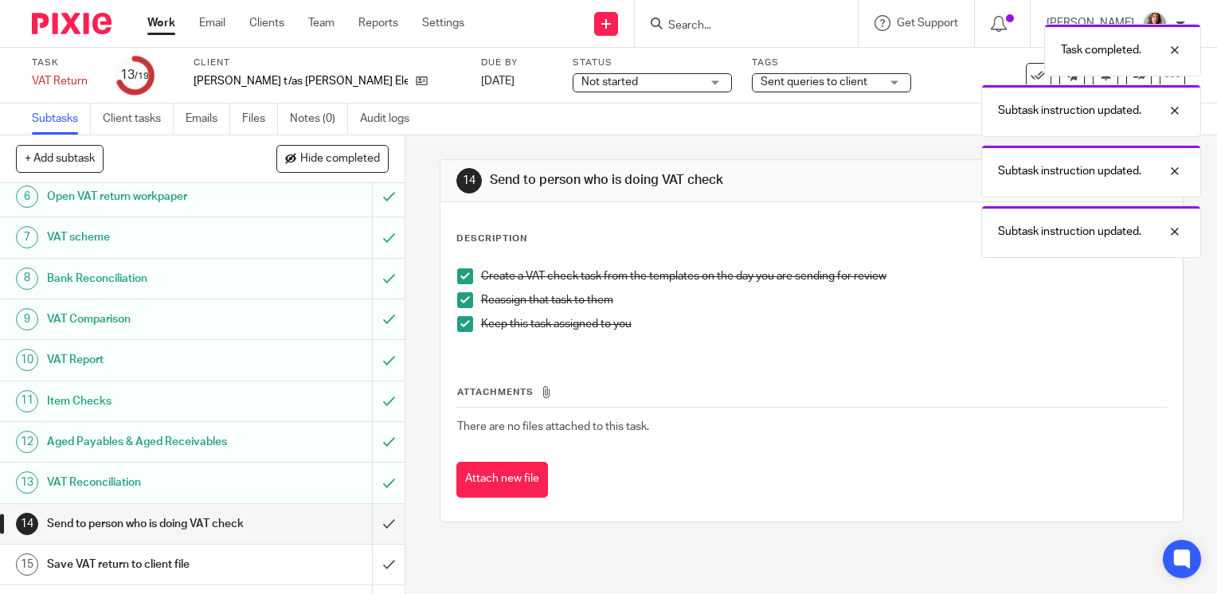
scroll to position [319, 0]
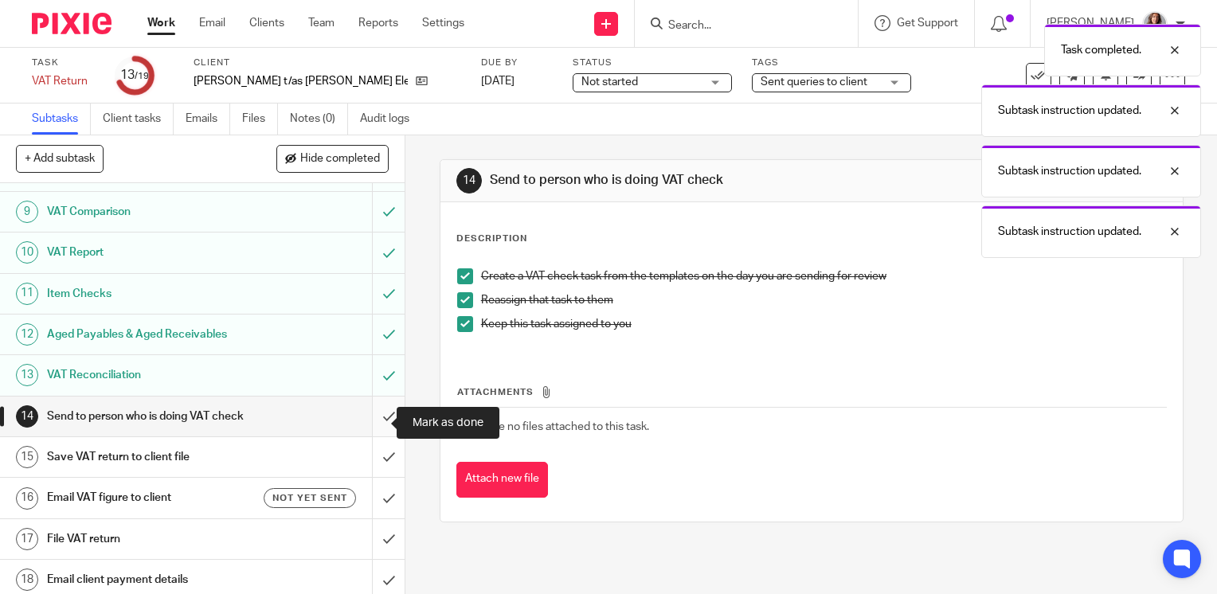
click at [368, 422] on input "submit" at bounding box center [202, 417] width 405 height 40
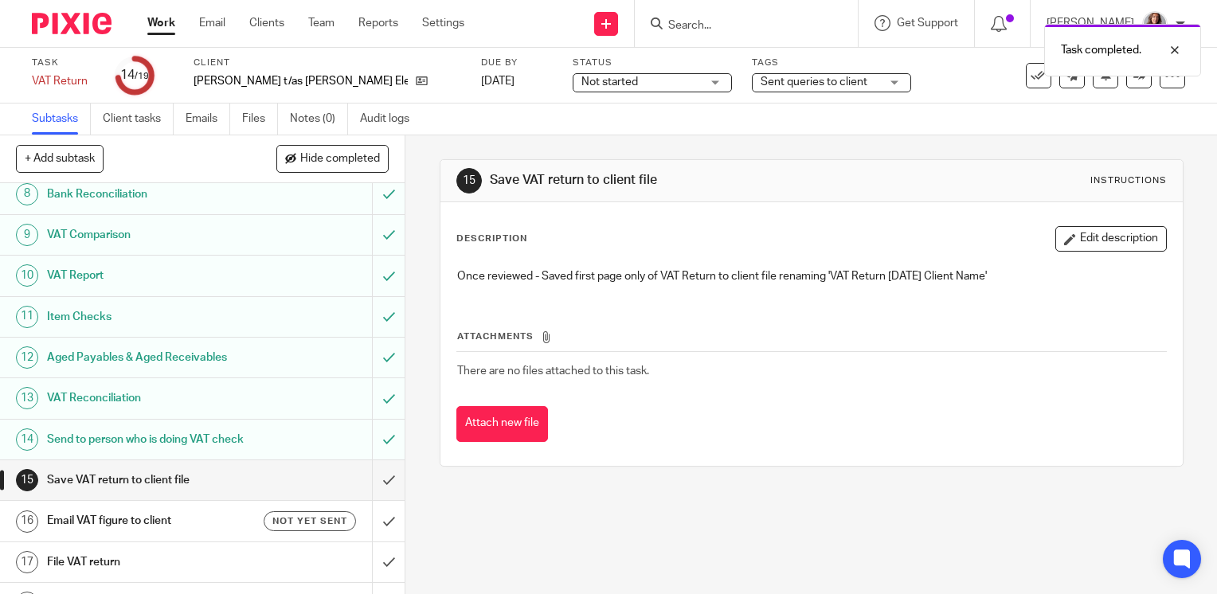
scroll to position [379, 0]
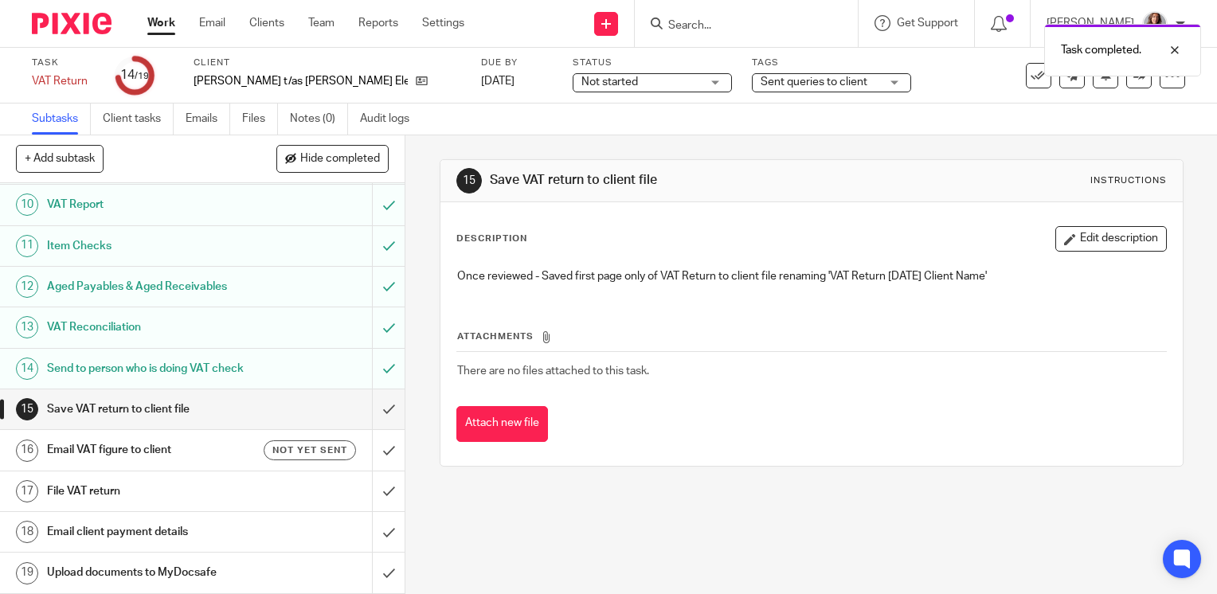
click at [793, 82] on span "Sent queries to client" at bounding box center [820, 82] width 119 height 17
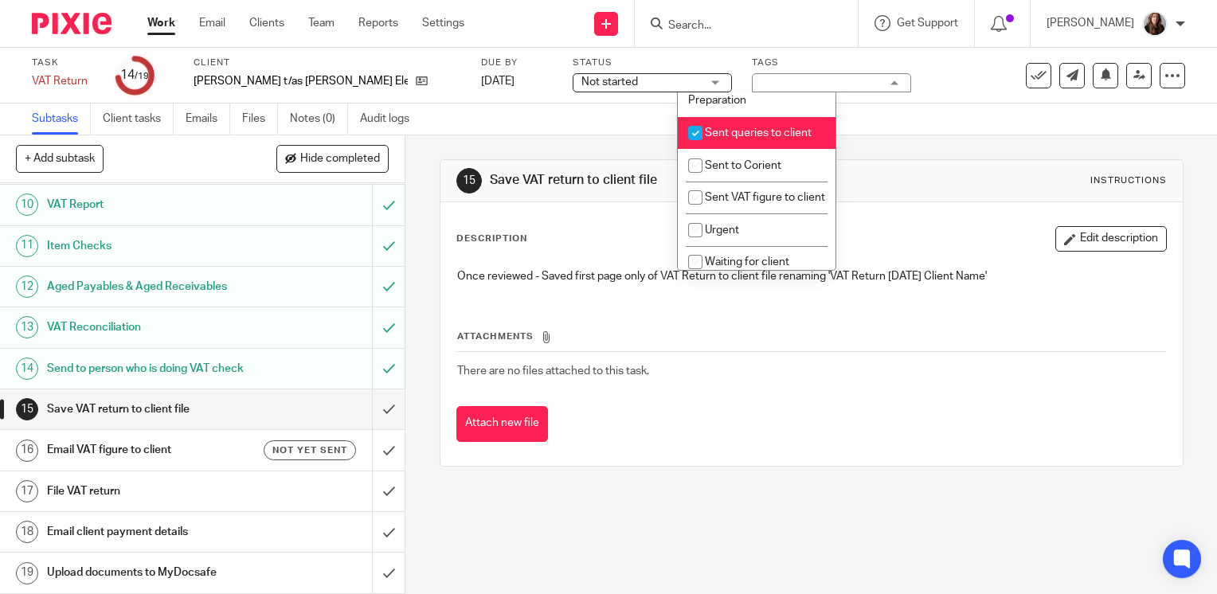
click at [697, 148] on input "checkbox" at bounding box center [695, 133] width 30 height 30
checkbox input "false"
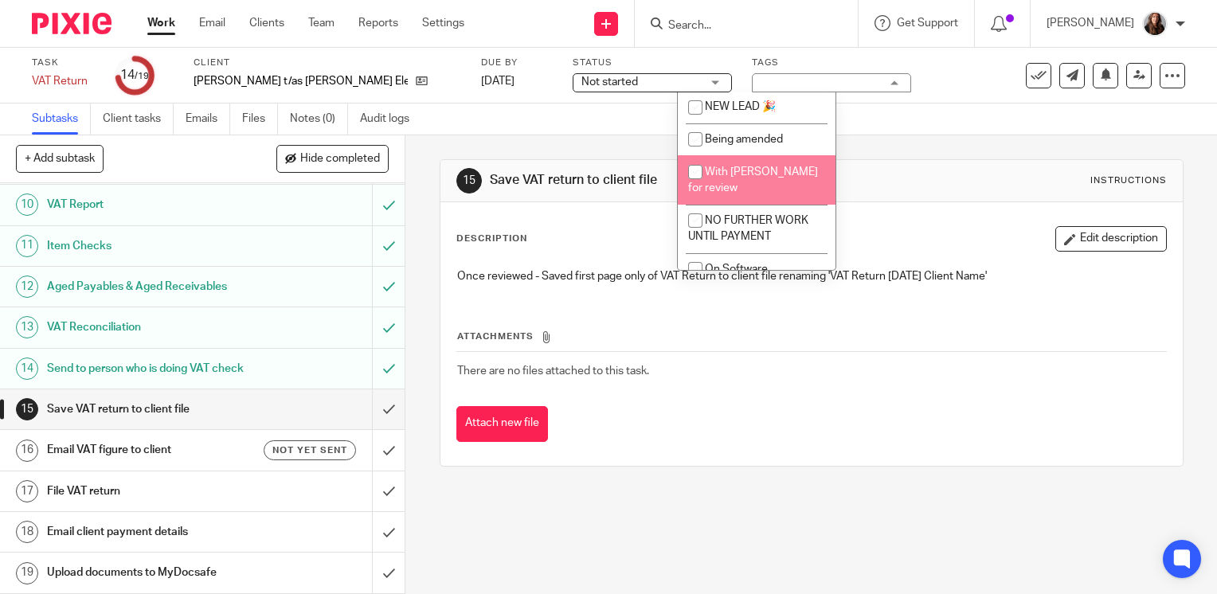
scroll to position [1147, 0]
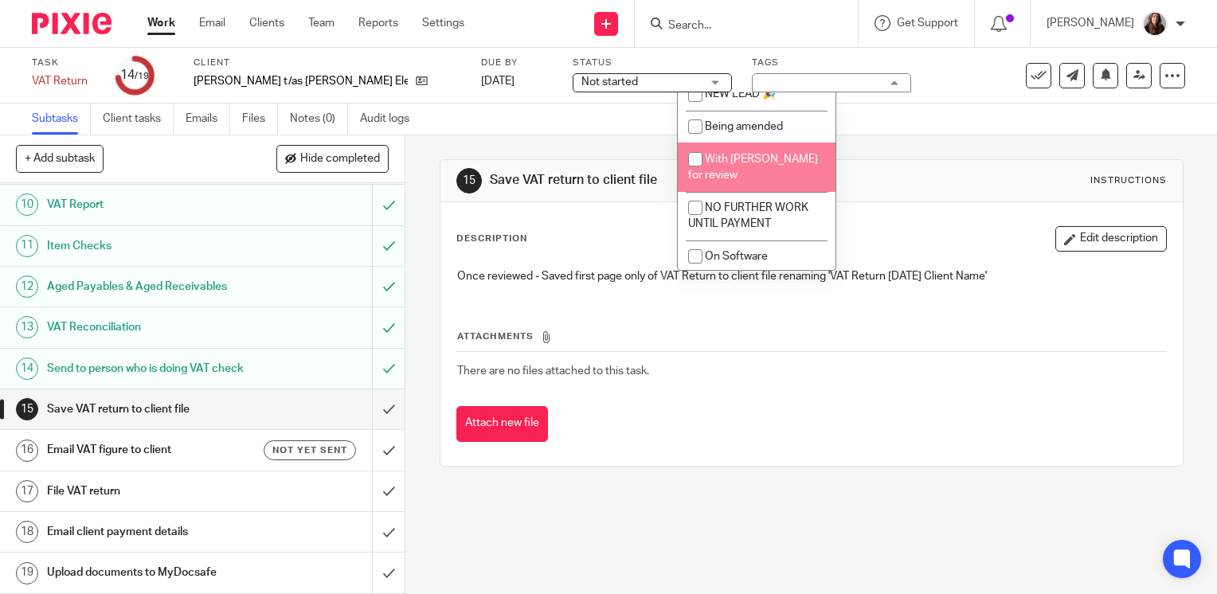
click at [694, 174] on input "checkbox" at bounding box center [695, 159] width 30 height 30
checkbox input "true"
click at [895, 91] on div "Task VAT Return Save VAT Return 14 /19 Client Ricky Fenton t/as Fenton Electric…" at bounding box center [512, 76] width 961 height 38
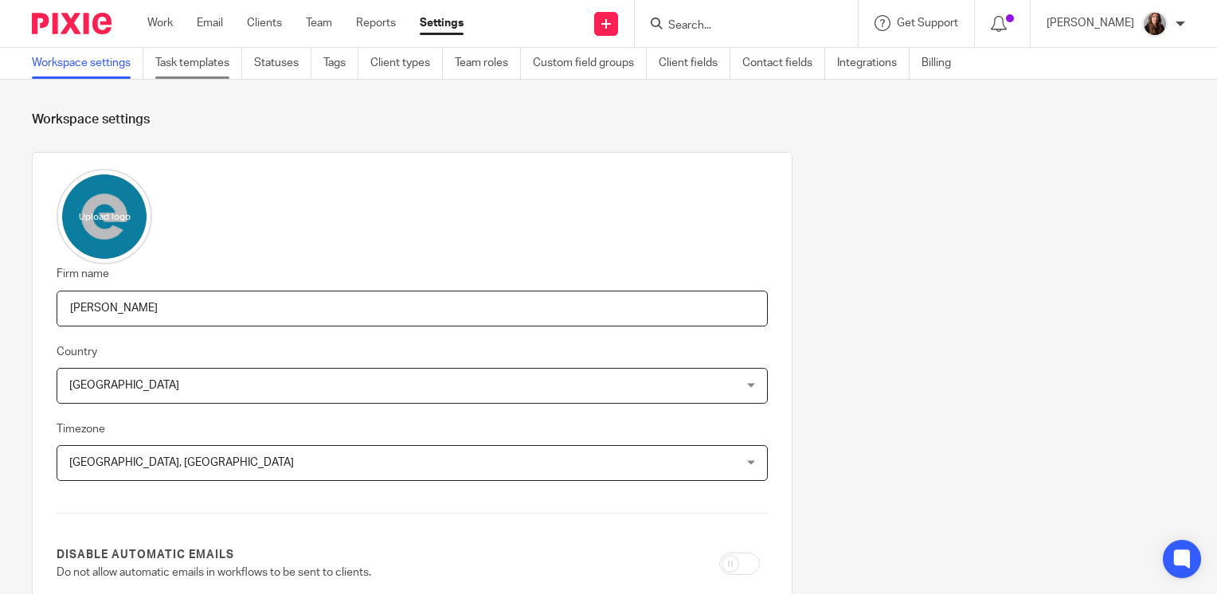
click at [218, 66] on link "Task templates" at bounding box center [198, 63] width 87 height 31
click at [184, 54] on link "Task templates" at bounding box center [198, 63] width 87 height 31
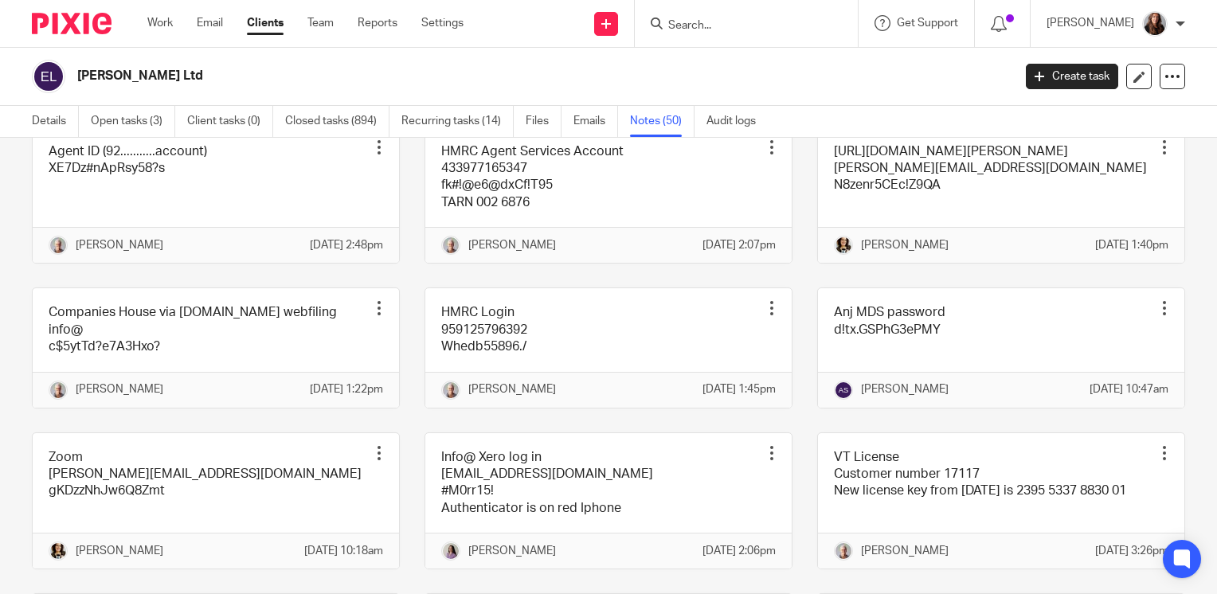
scroll to position [2628, 0]
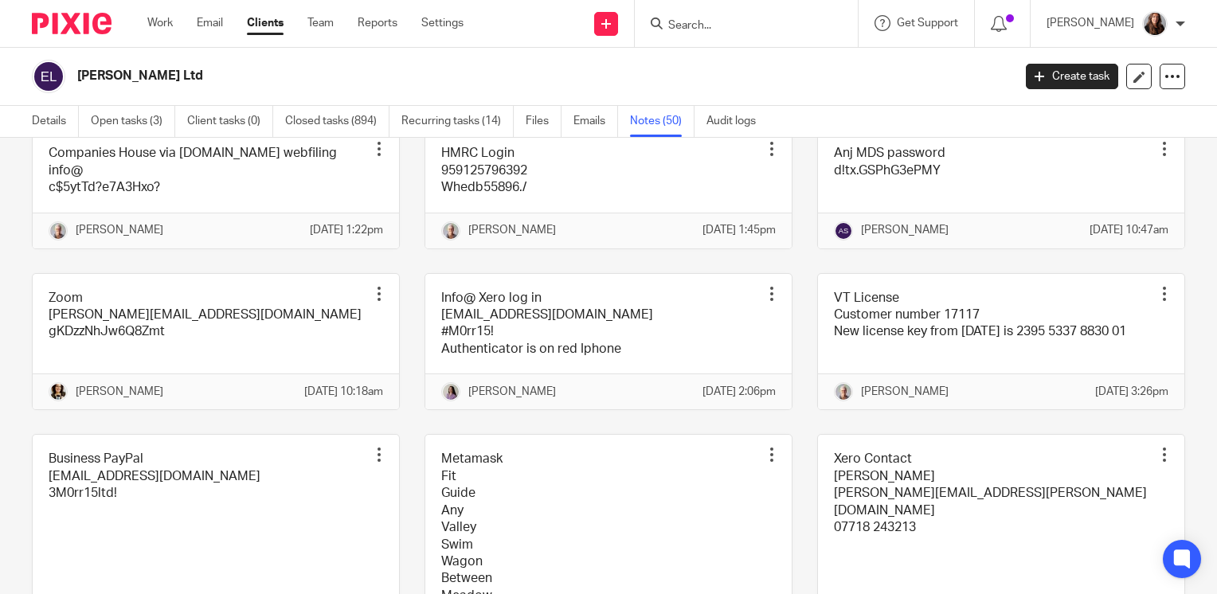
click at [644, 104] on link at bounding box center [608, 36] width 366 height 136
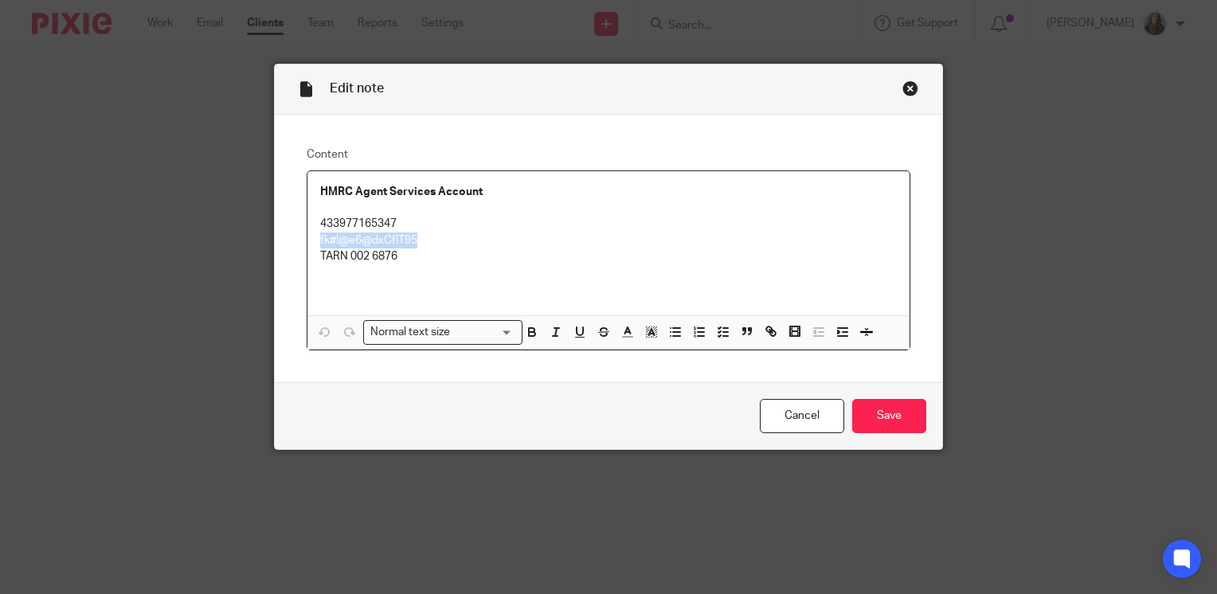
drag, startPoint x: 421, startPoint y: 245, endPoint x: 309, endPoint y: 238, distance: 111.7
click at [309, 238] on div "HMRC Agent Services Account 433977165347 fk#!@e6@dxCf!T95 TARN 002 6876" at bounding box center [608, 243] width 602 height 144
copy p "fk#!@e6@dxCf!T95"
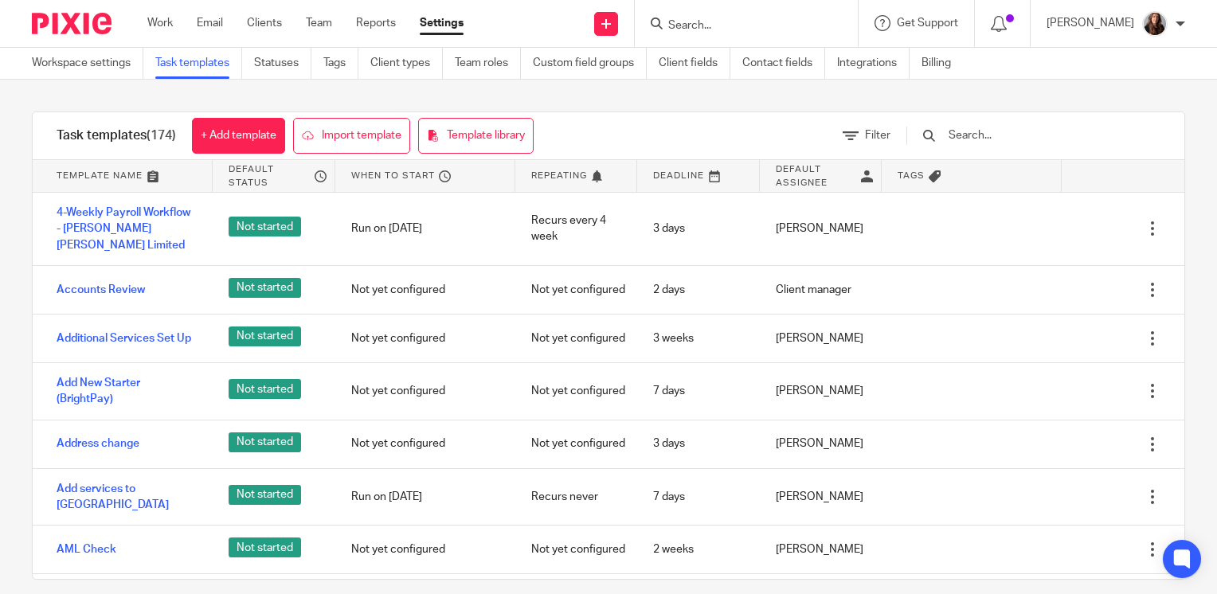
click at [1013, 131] on input "text" at bounding box center [1040, 136] width 186 height 18
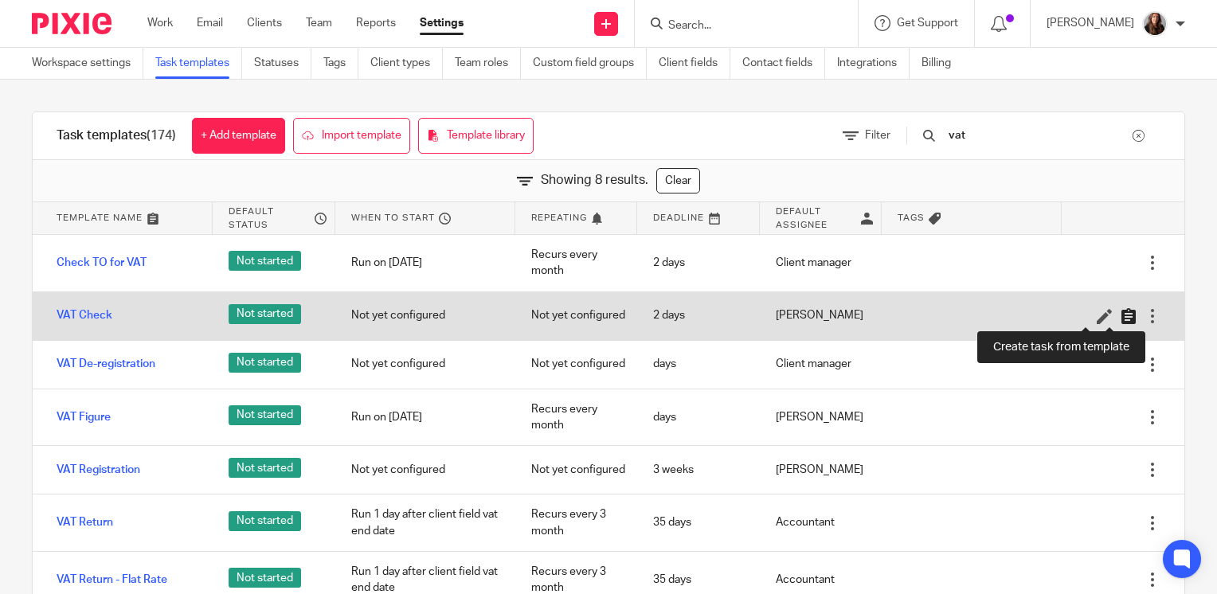
type input "vat"
click at [1121, 312] on icon at bounding box center [1129, 316] width 16 height 16
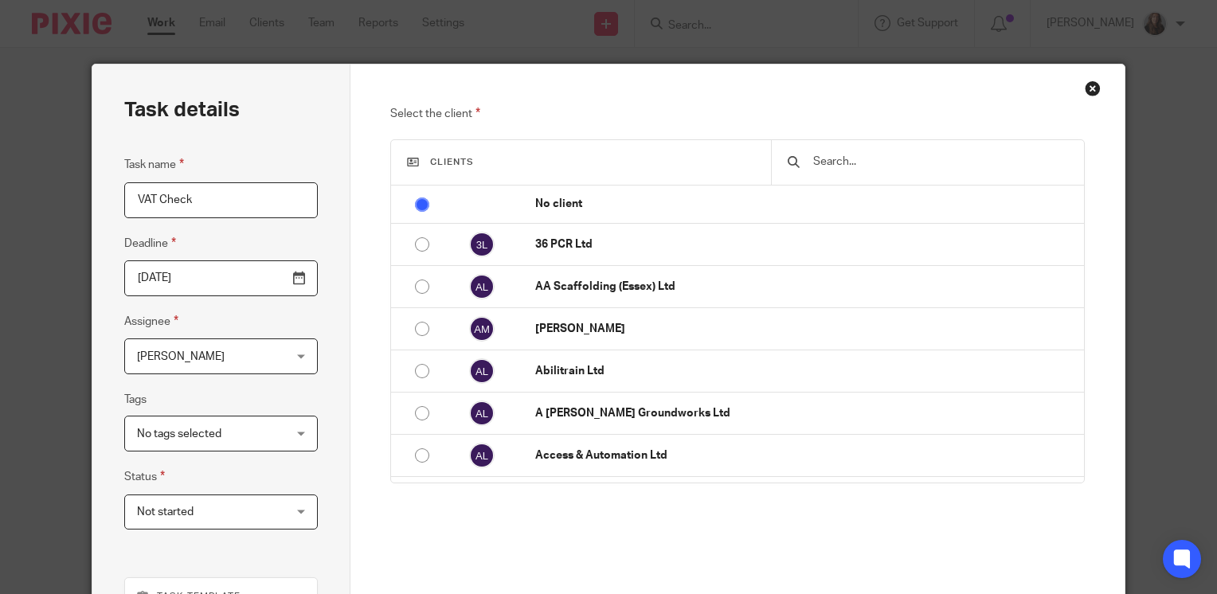
click at [825, 166] on input "text" at bounding box center [940, 162] width 257 height 18
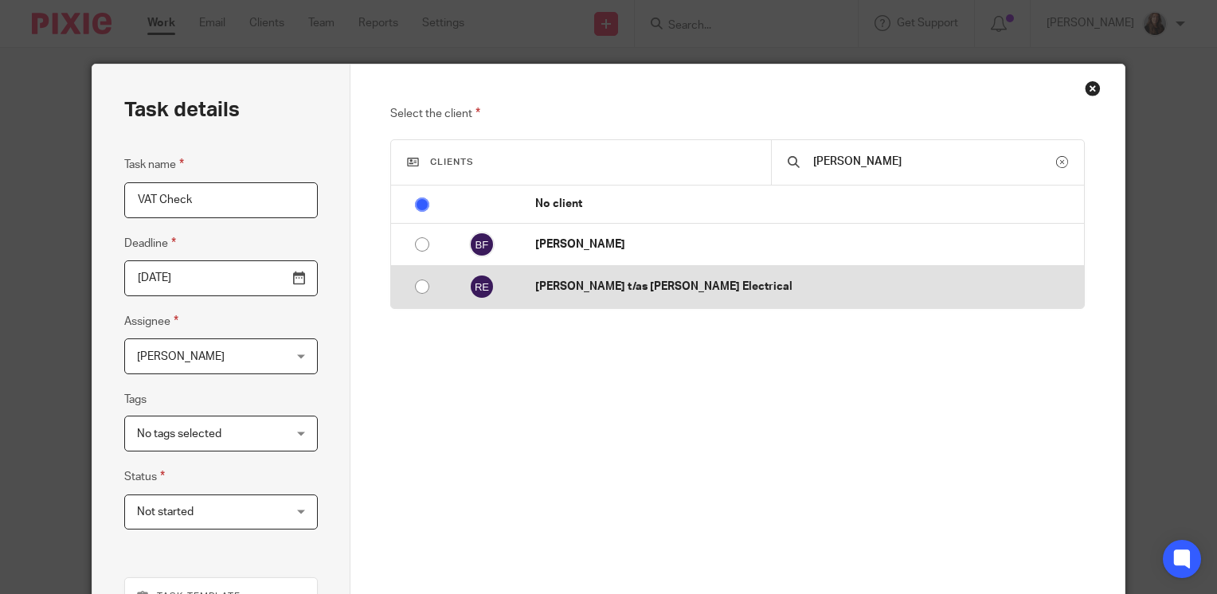
type input "fenton"
click at [419, 291] on input "radio" at bounding box center [422, 287] width 30 height 30
radio input "false"
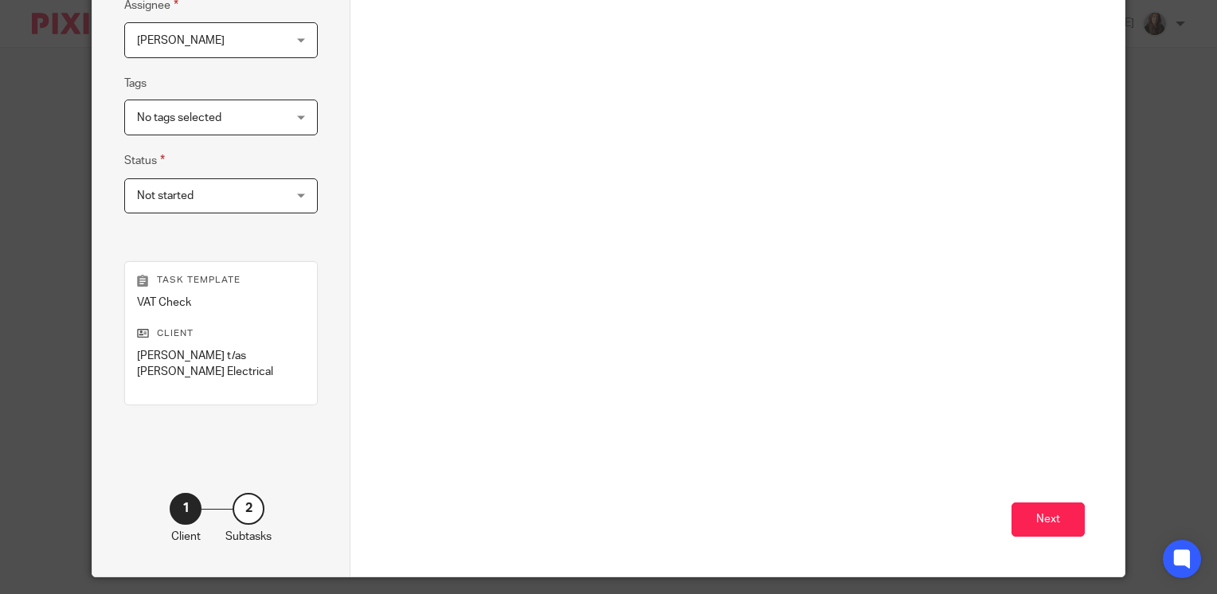
scroll to position [362, 0]
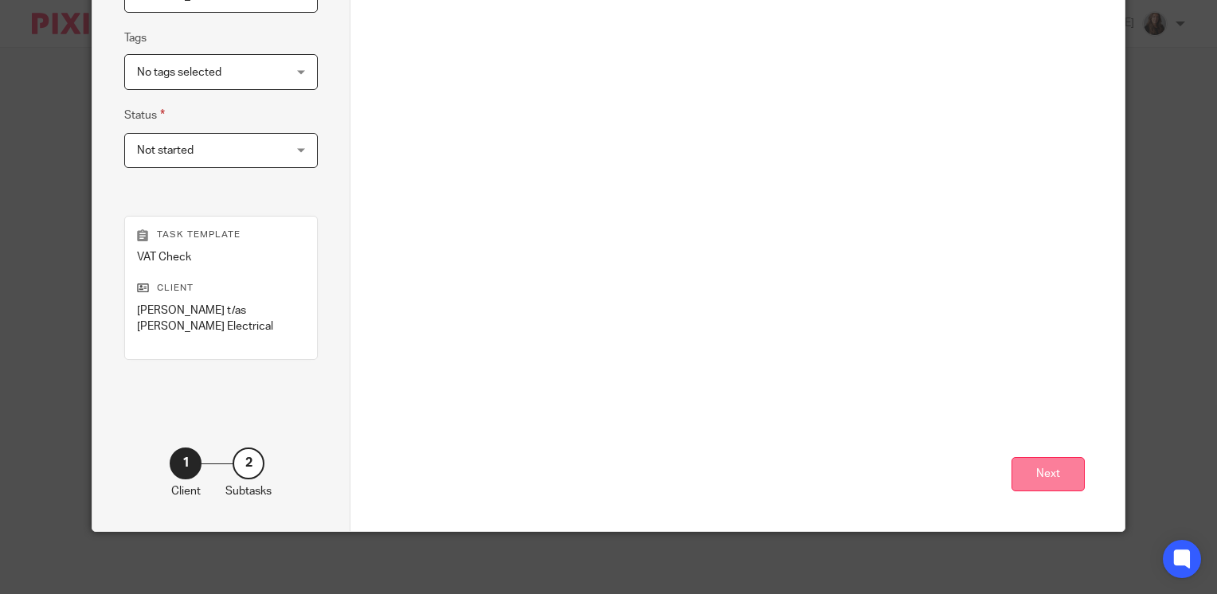
click at [1054, 473] on button "Next" at bounding box center [1047, 474] width 73 height 34
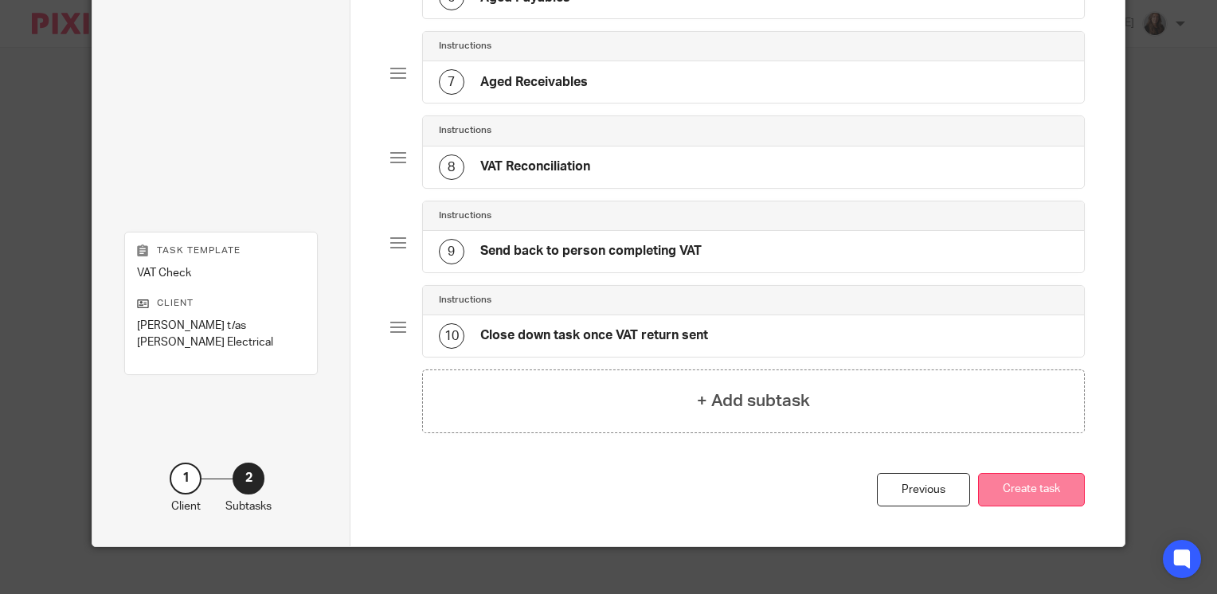
scroll to position [632, 0]
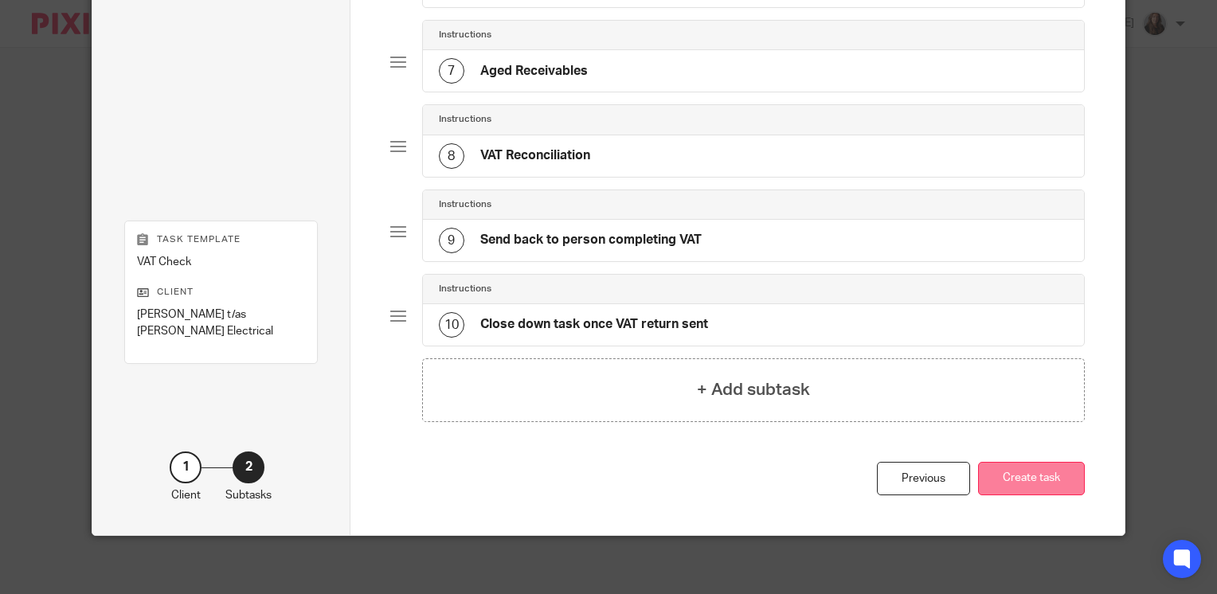
click at [1019, 483] on button "Create task" at bounding box center [1031, 479] width 107 height 34
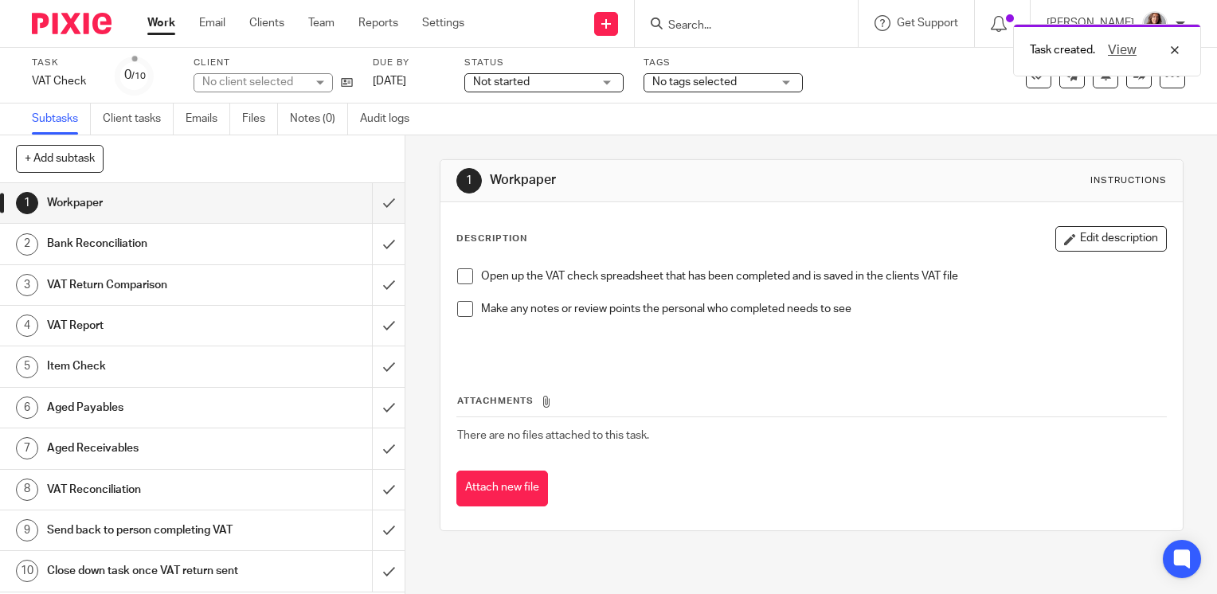
click at [157, 29] on link "Work" at bounding box center [161, 23] width 28 height 16
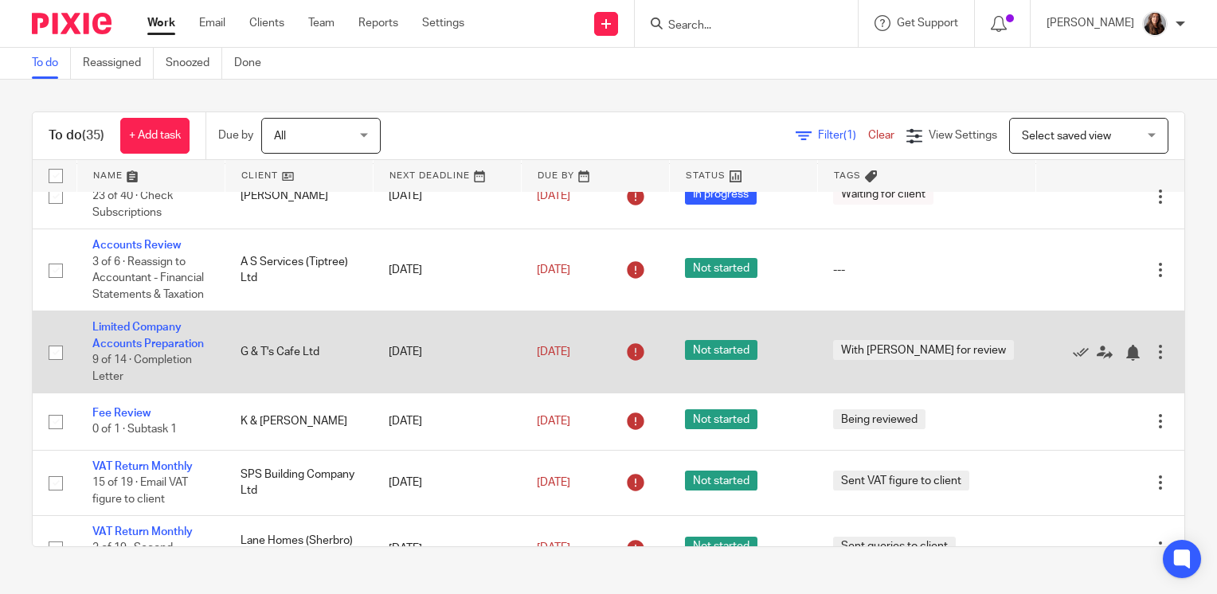
scroll to position [239, 0]
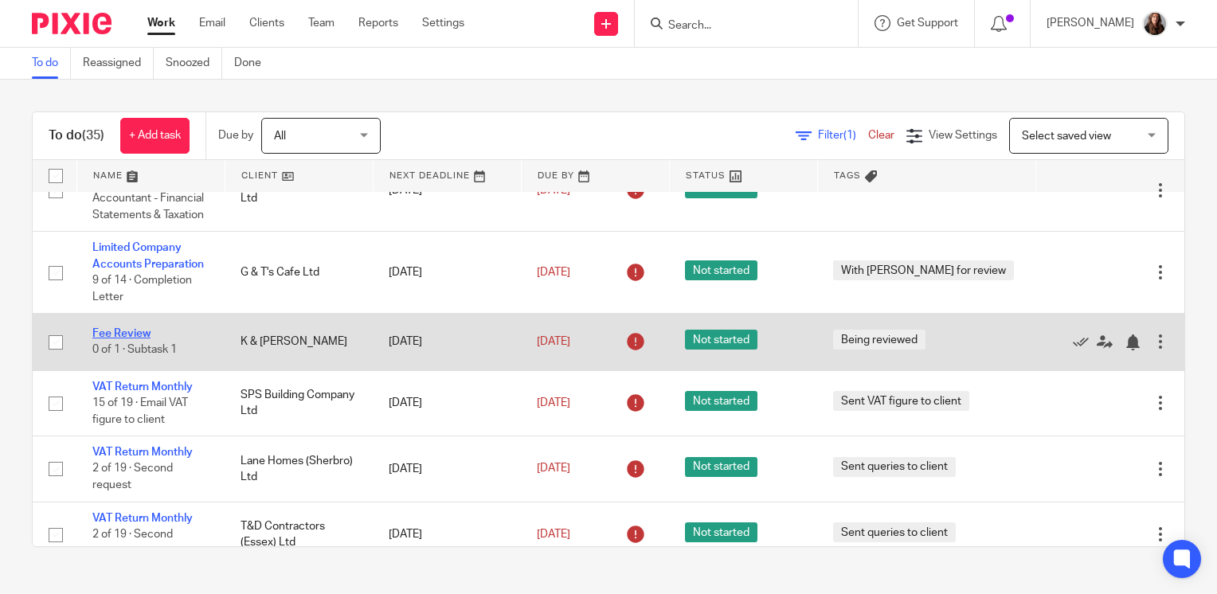
click at [118, 337] on link "Fee Review" at bounding box center [121, 333] width 58 height 11
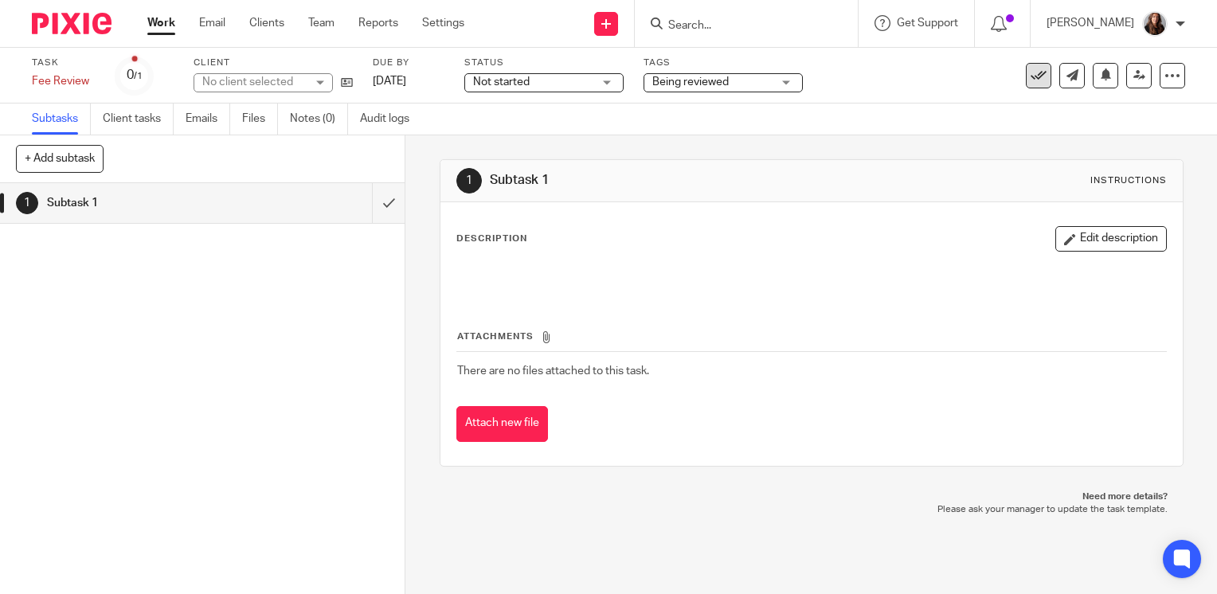
click at [1031, 72] on icon at bounding box center [1039, 76] width 16 height 16
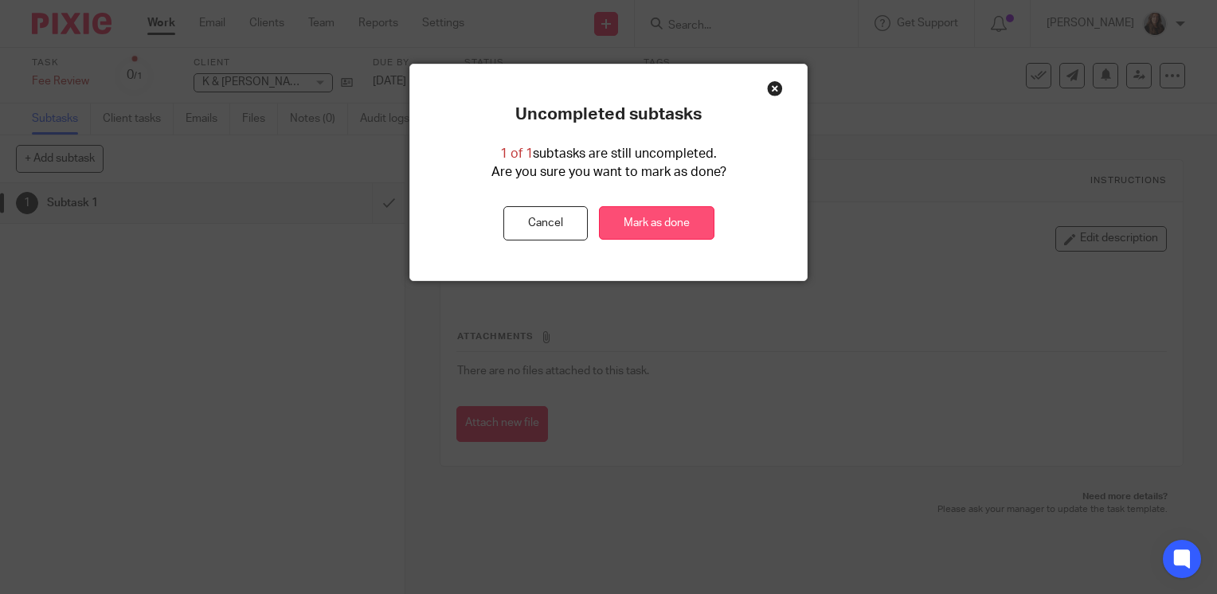
click at [673, 228] on link "Mark as done" at bounding box center [656, 223] width 115 height 34
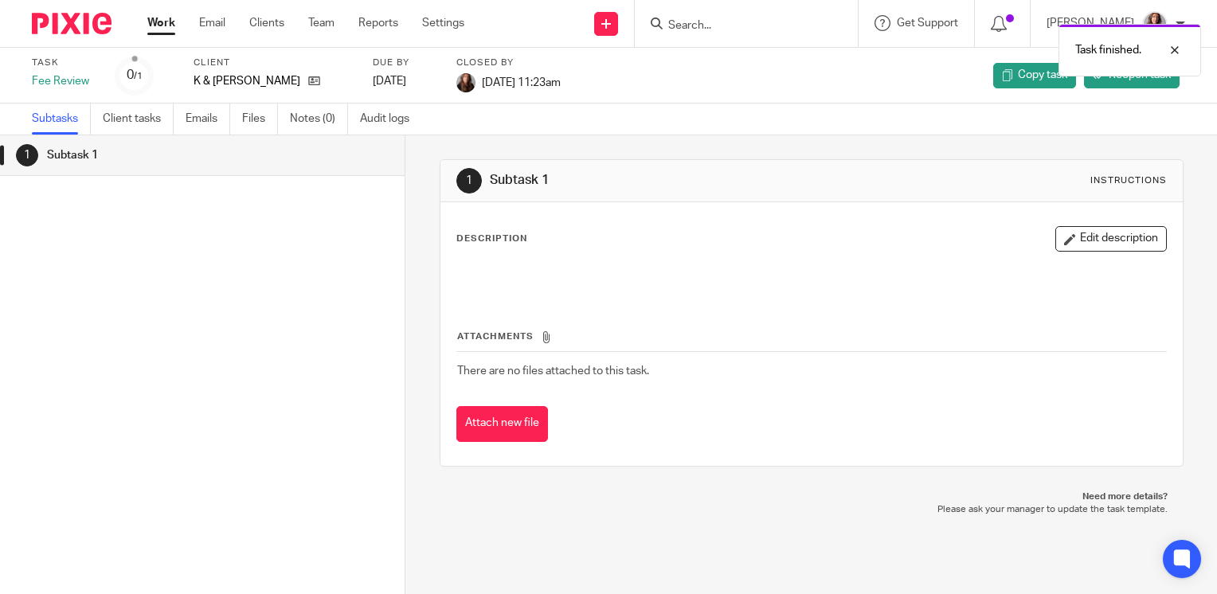
click at [153, 21] on link "Work" at bounding box center [161, 23] width 28 height 16
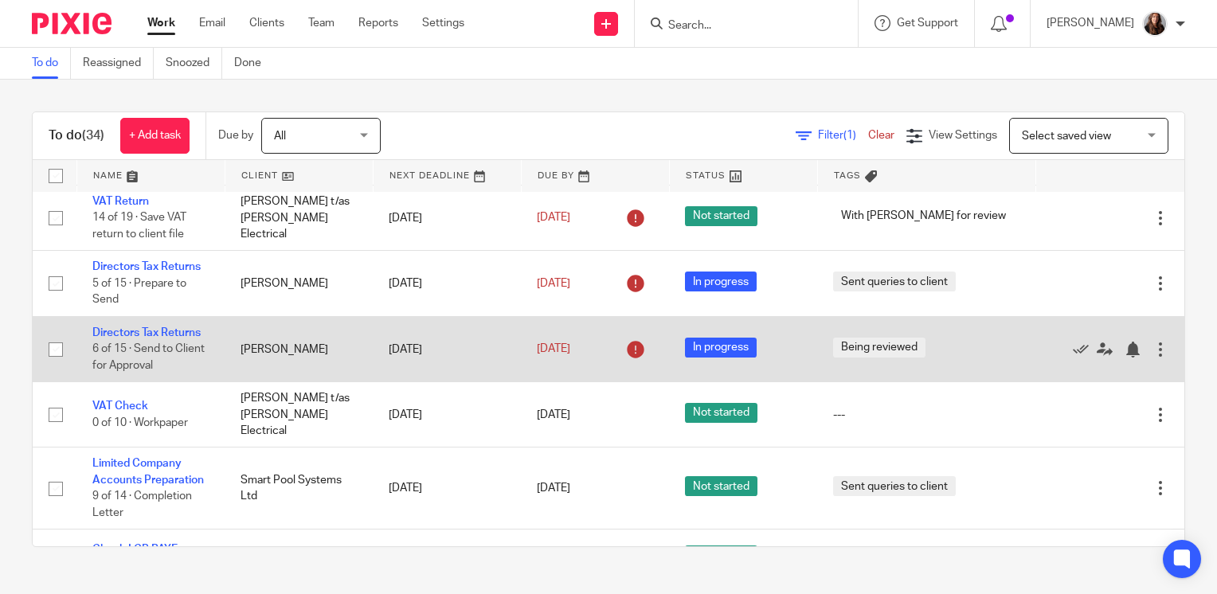
scroll to position [796, 0]
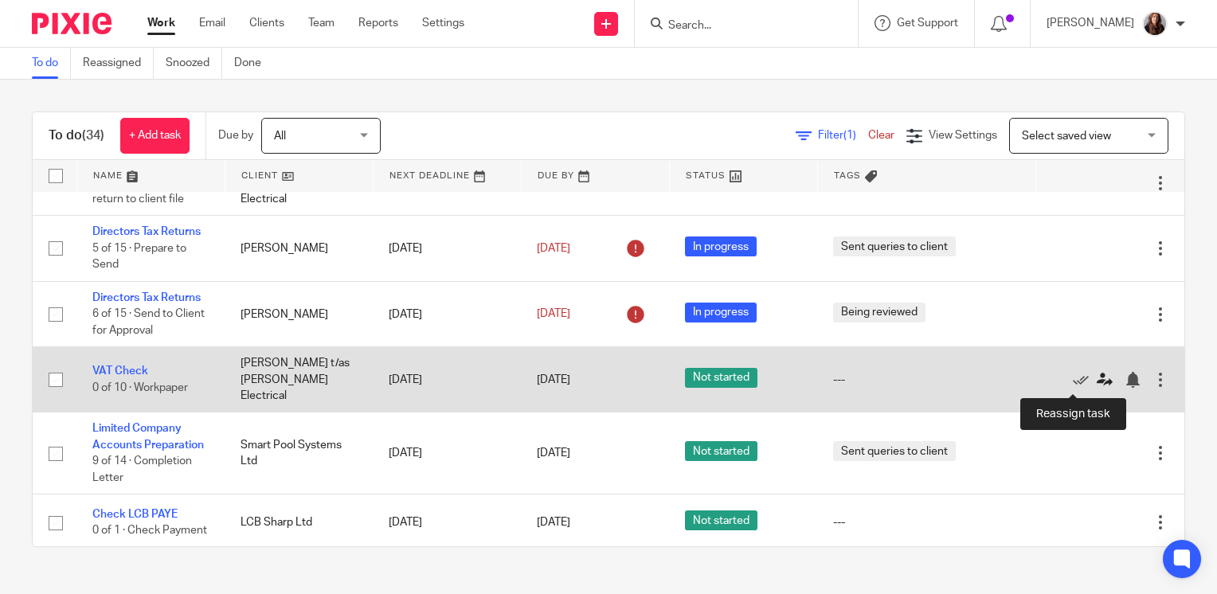
click at [1097, 381] on icon at bounding box center [1105, 380] width 16 height 16
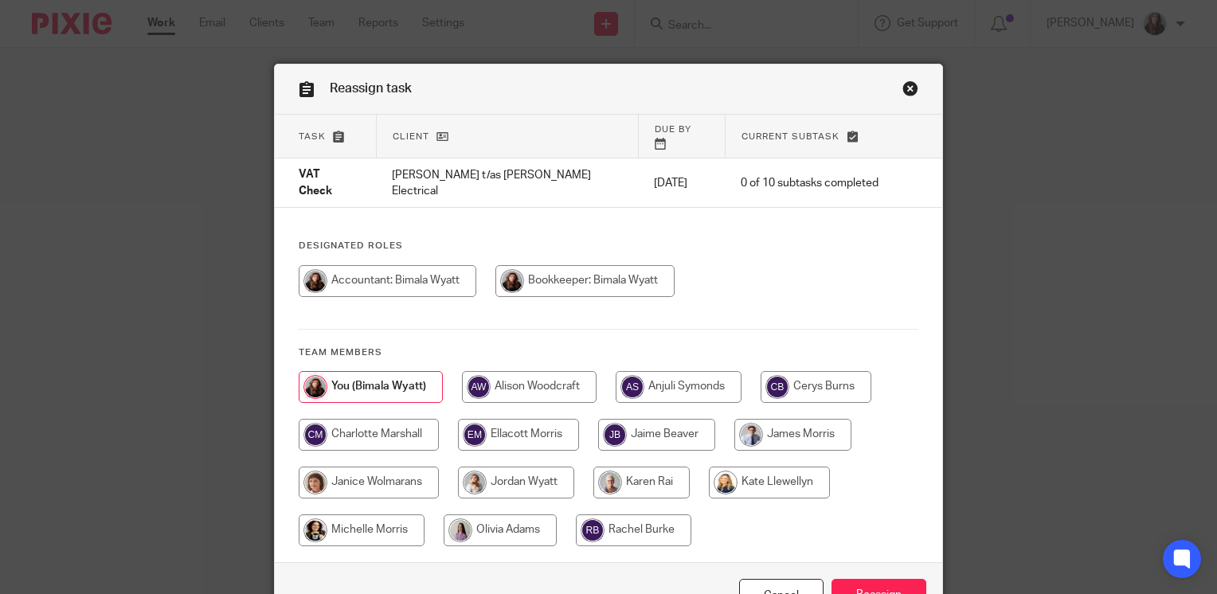
click at [839, 371] on input "radio" at bounding box center [816, 387] width 111 height 32
radio input "true"
click at [892, 579] on input "Reassign" at bounding box center [878, 596] width 95 height 34
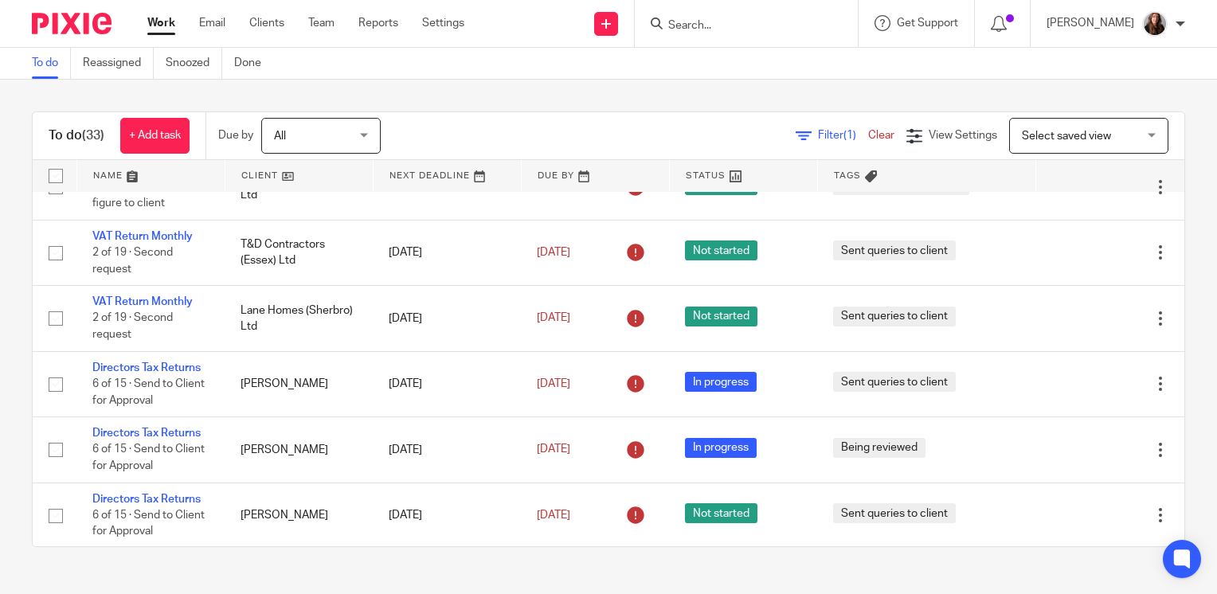
scroll to position [319, 0]
